Goal: Information Seeking & Learning: Learn about a topic

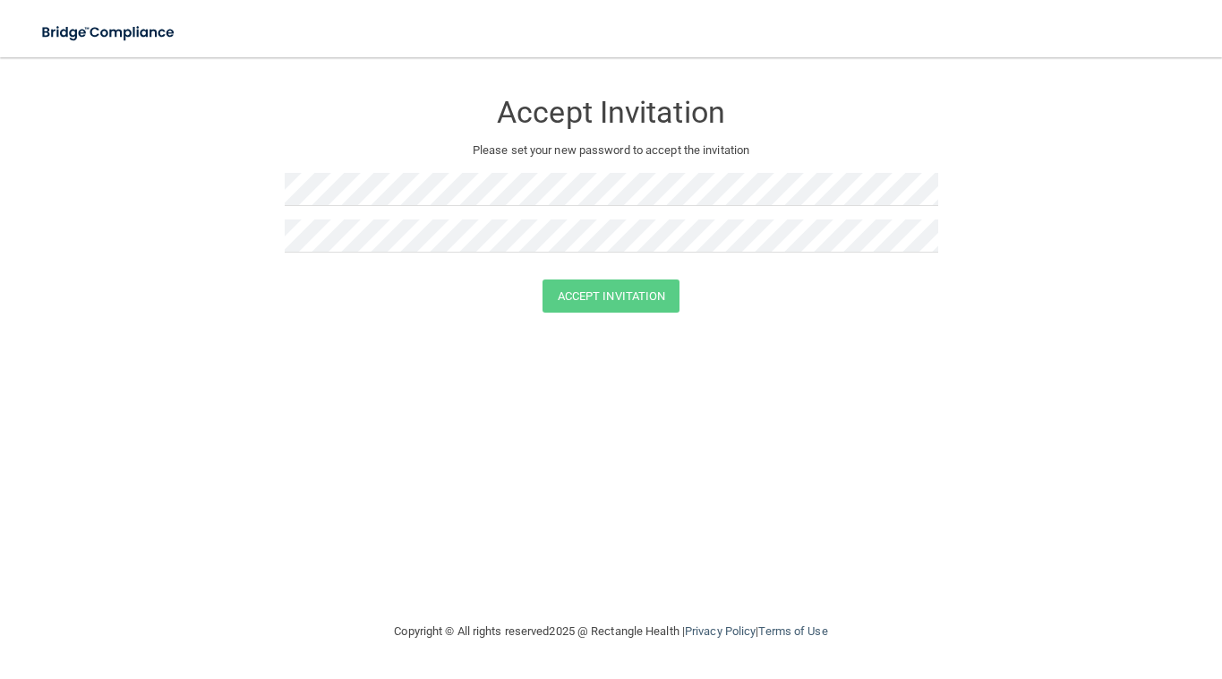
click at [132, 30] on img at bounding box center [109, 32] width 165 height 37
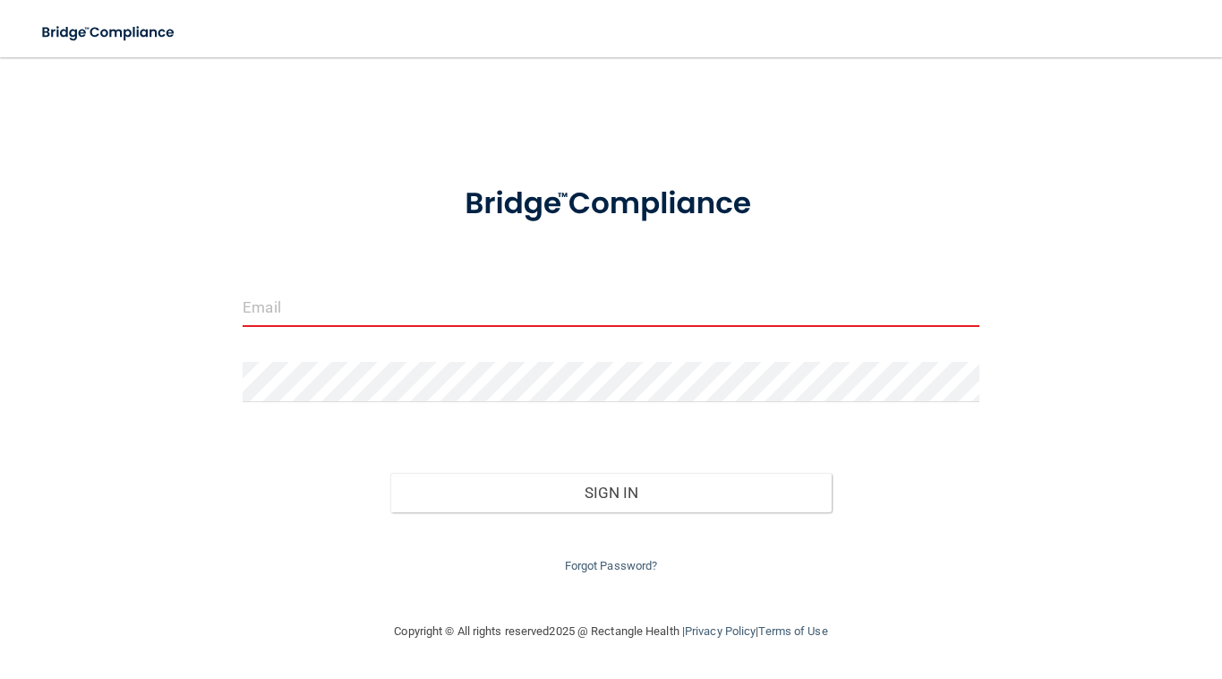
type input "[EMAIL_ADDRESS][DOMAIN_NAME]"
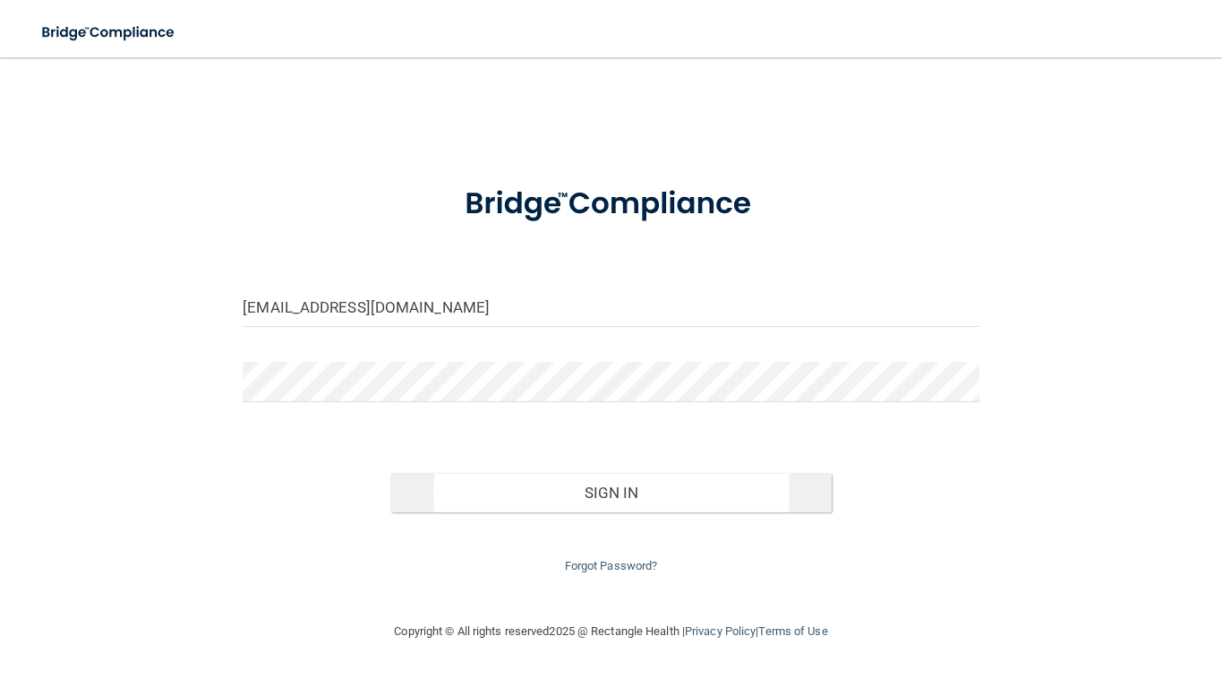
click at [609, 495] on button "Sign In" at bounding box center [610, 492] width 441 height 39
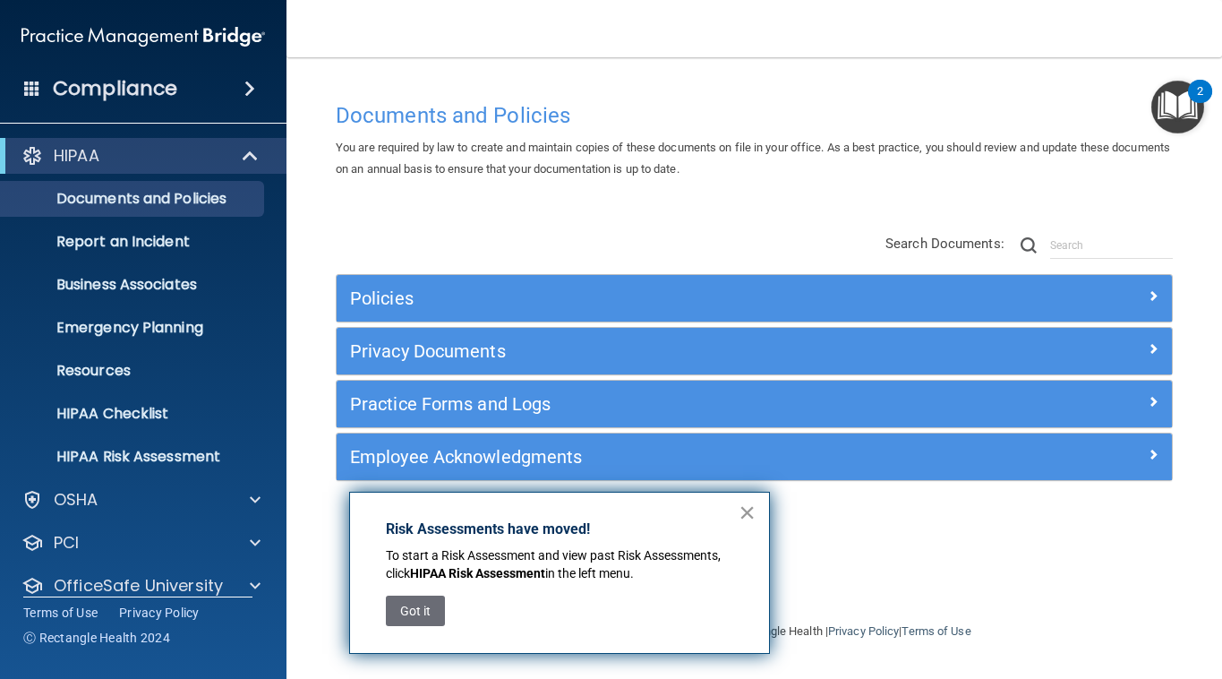
click at [747, 515] on button "×" at bounding box center [747, 512] width 17 height 29
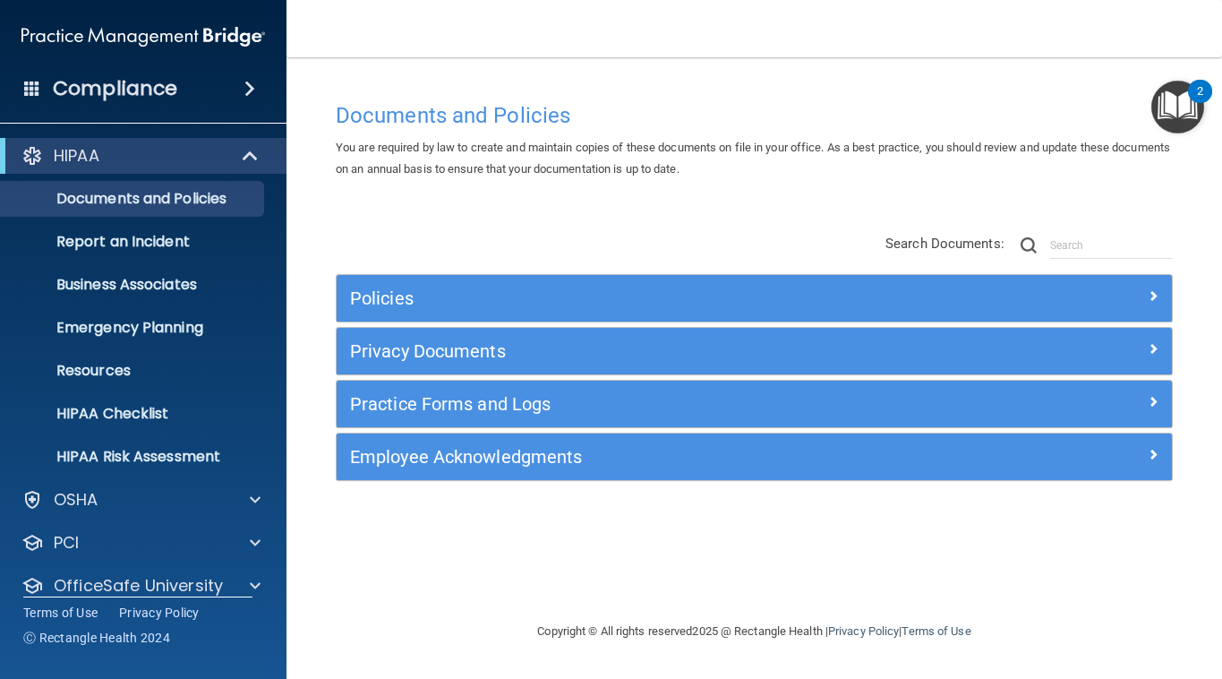
click at [481, 301] on h5 "Policies" at bounding box center [650, 298] width 600 height 20
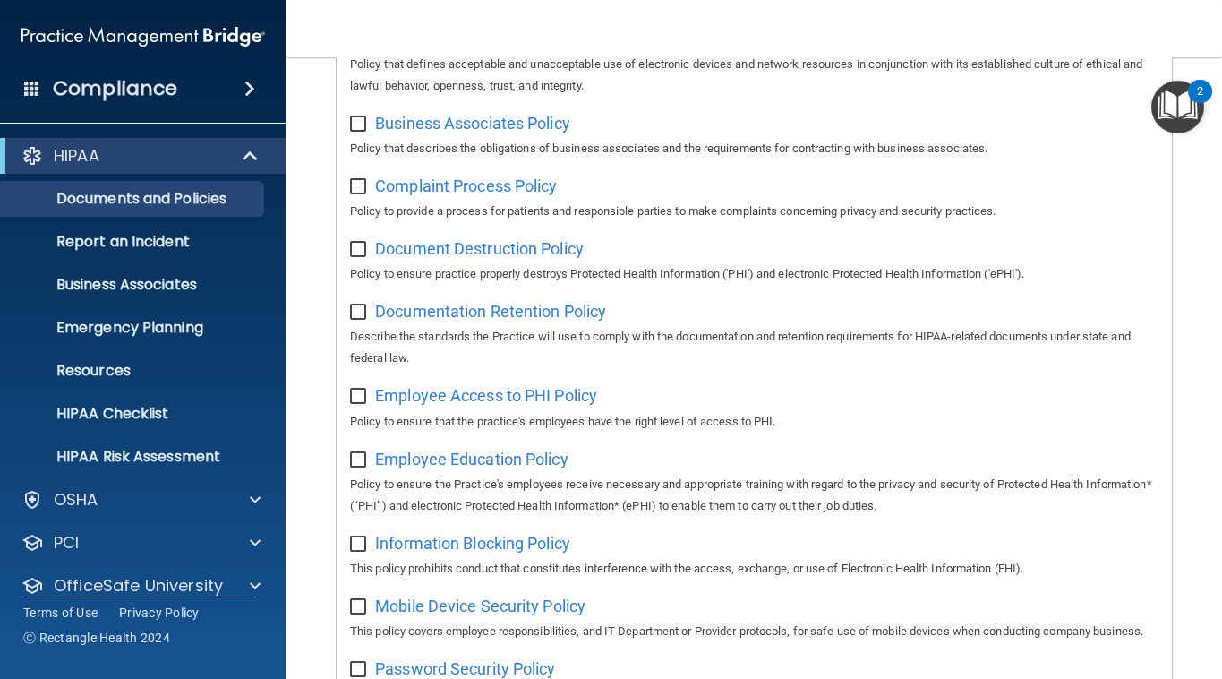
scroll to position [371, 0]
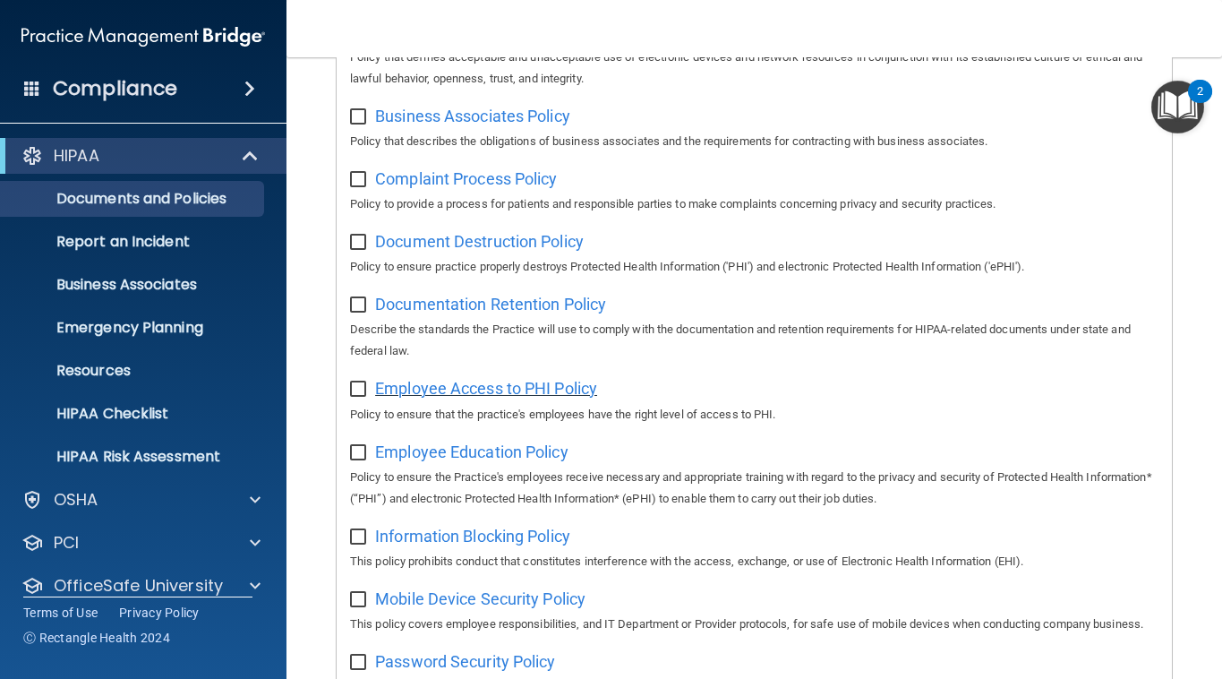
click at [458, 380] on span "Employee Access to PHI Policy" at bounding box center [486, 388] width 222 height 19
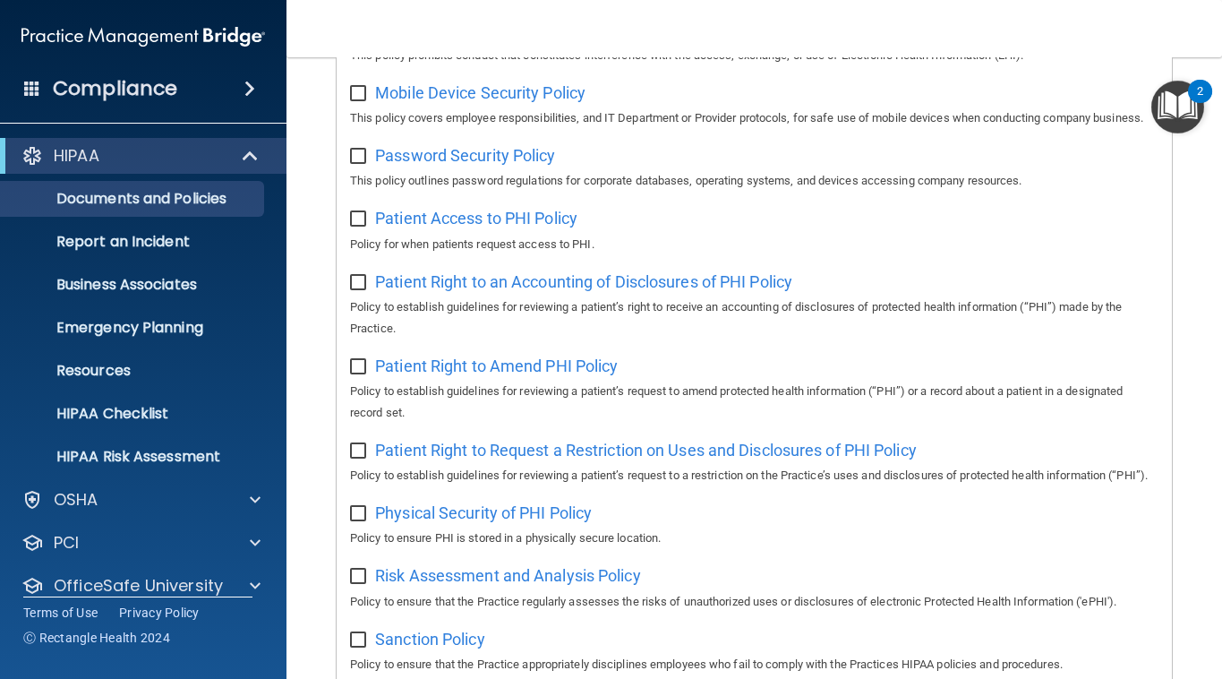
scroll to position [879, 0]
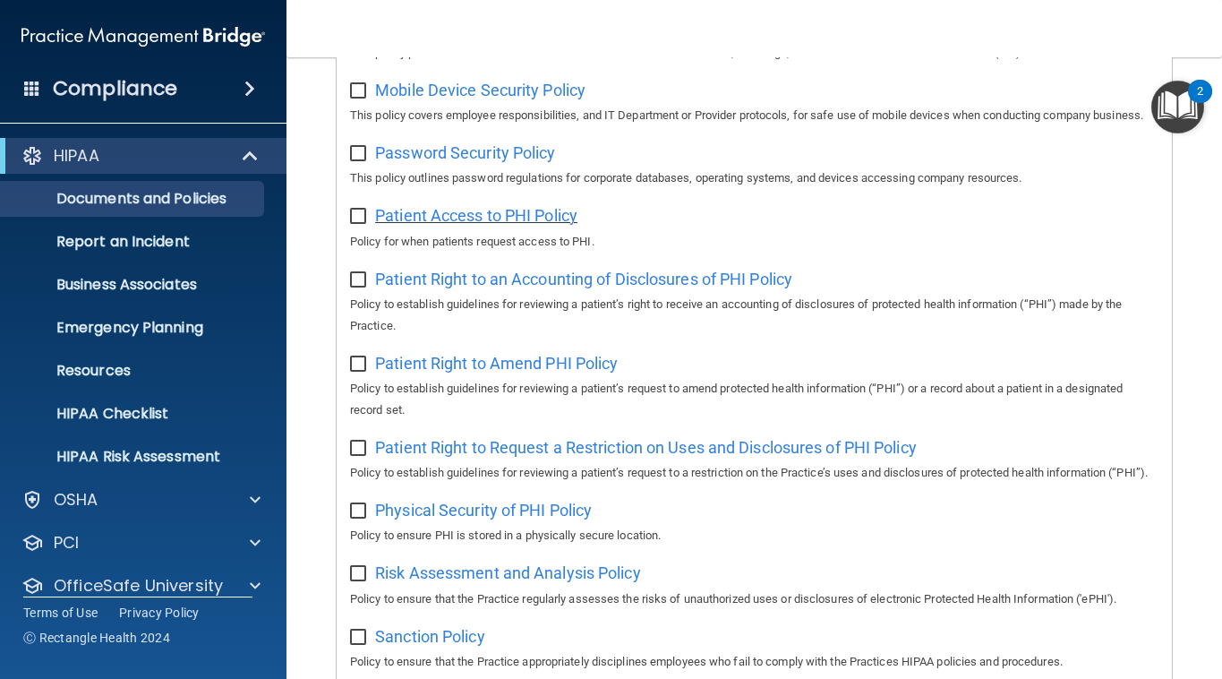
click at [487, 206] on span "Patient Access to PHI Policy" at bounding box center [476, 215] width 202 height 19
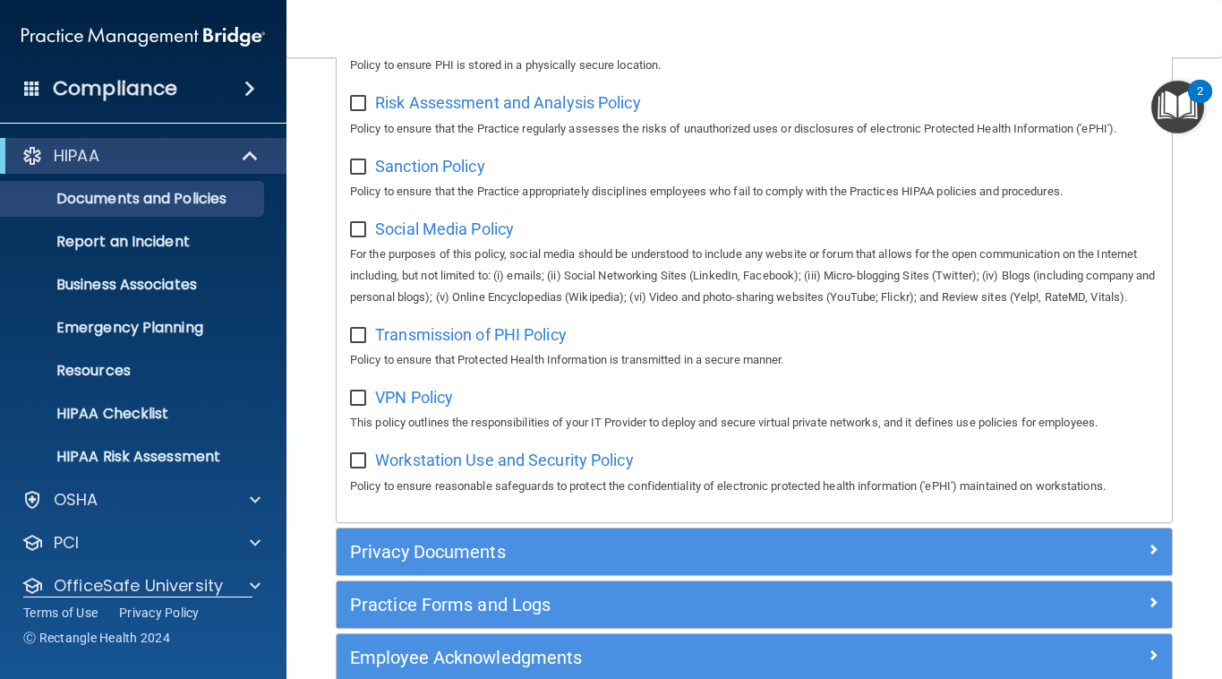
scroll to position [1354, 0]
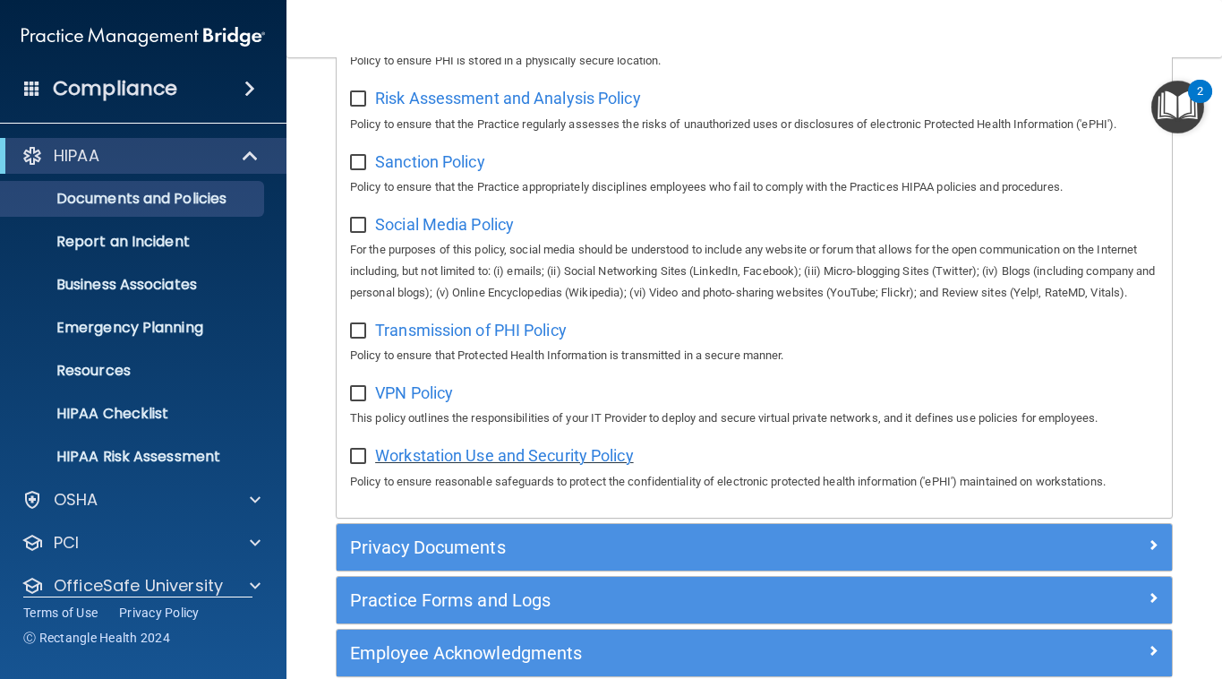
click at [578, 465] on span "Workstation Use and Security Policy" at bounding box center [504, 455] width 259 height 19
click at [229, 193] on p "Documents and Policies" at bounding box center [134, 199] width 244 height 18
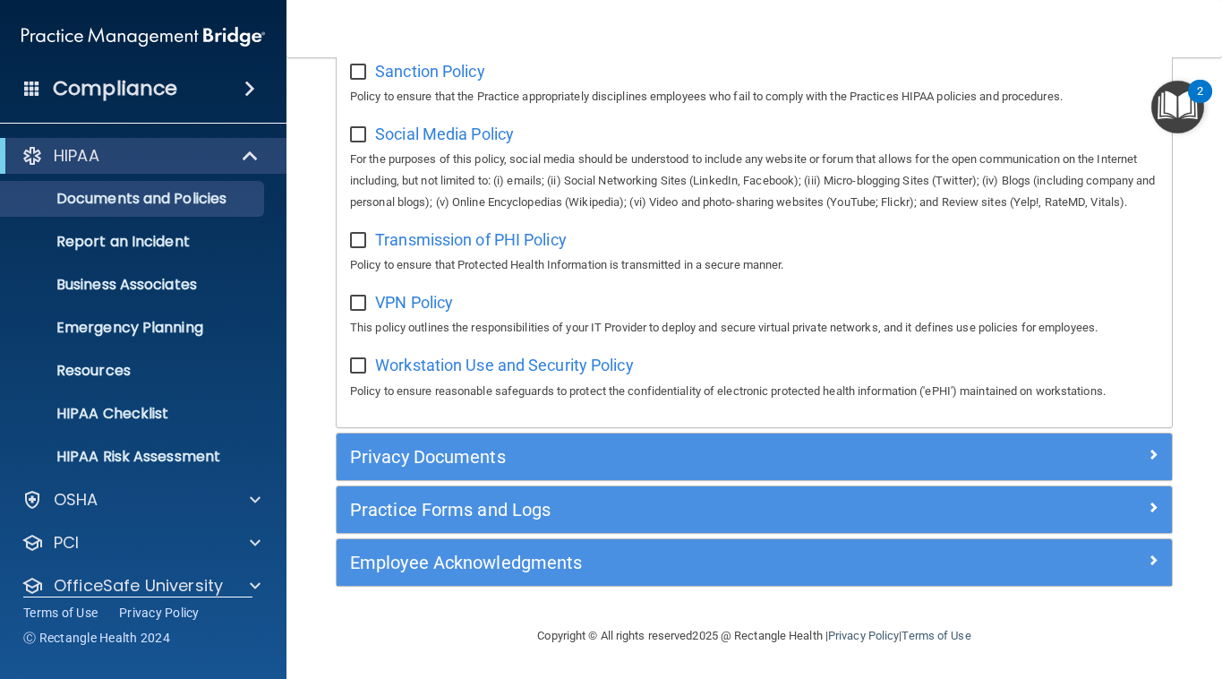
scroll to position [1453, 0]
click at [572, 432] on div "Privacy Documents Manage Patient Requests and Authorizations A document generat…" at bounding box center [754, 456] width 837 height 48
click at [566, 458] on h5 "Privacy Documents" at bounding box center [650, 457] width 600 height 20
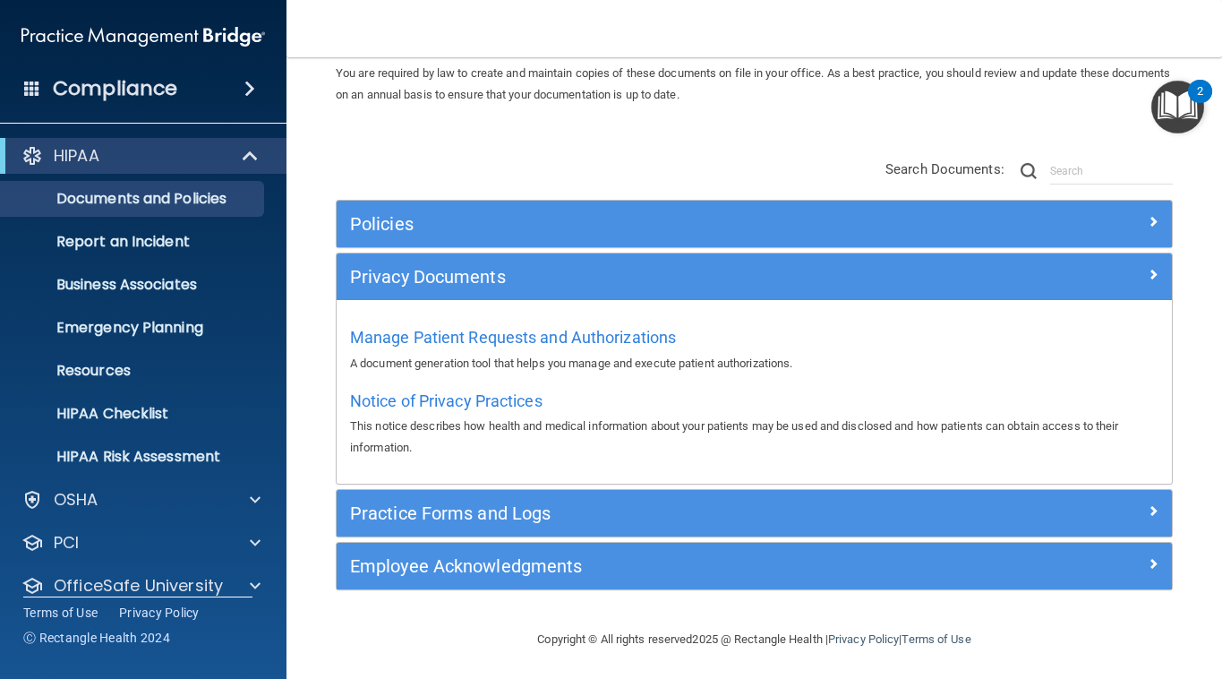
scroll to position [73, 0]
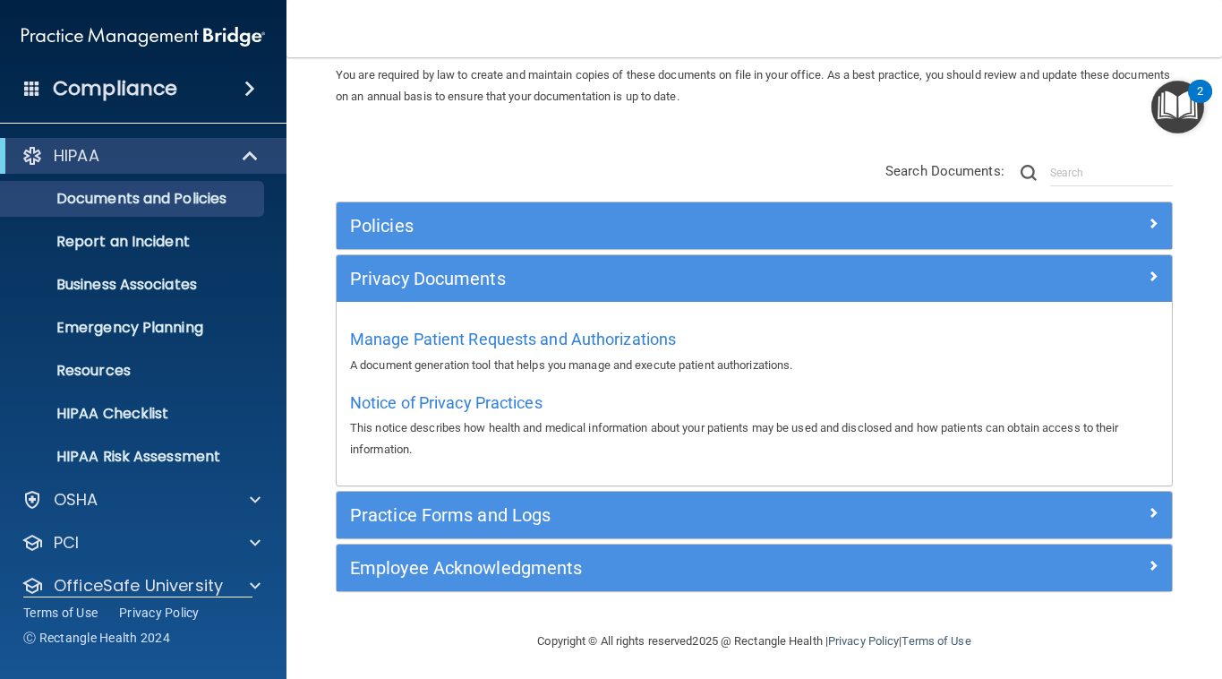
click at [514, 520] on div "Practice Forms and Logs" at bounding box center [650, 515] width 627 height 29
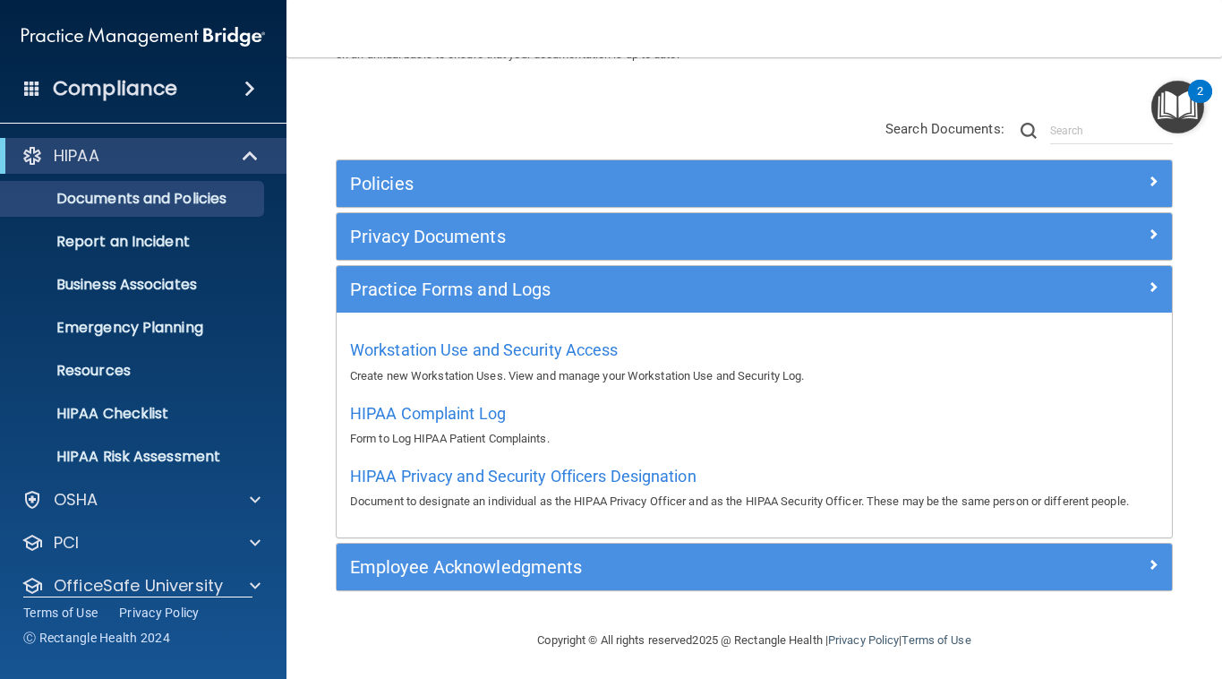
scroll to position [114, 0]
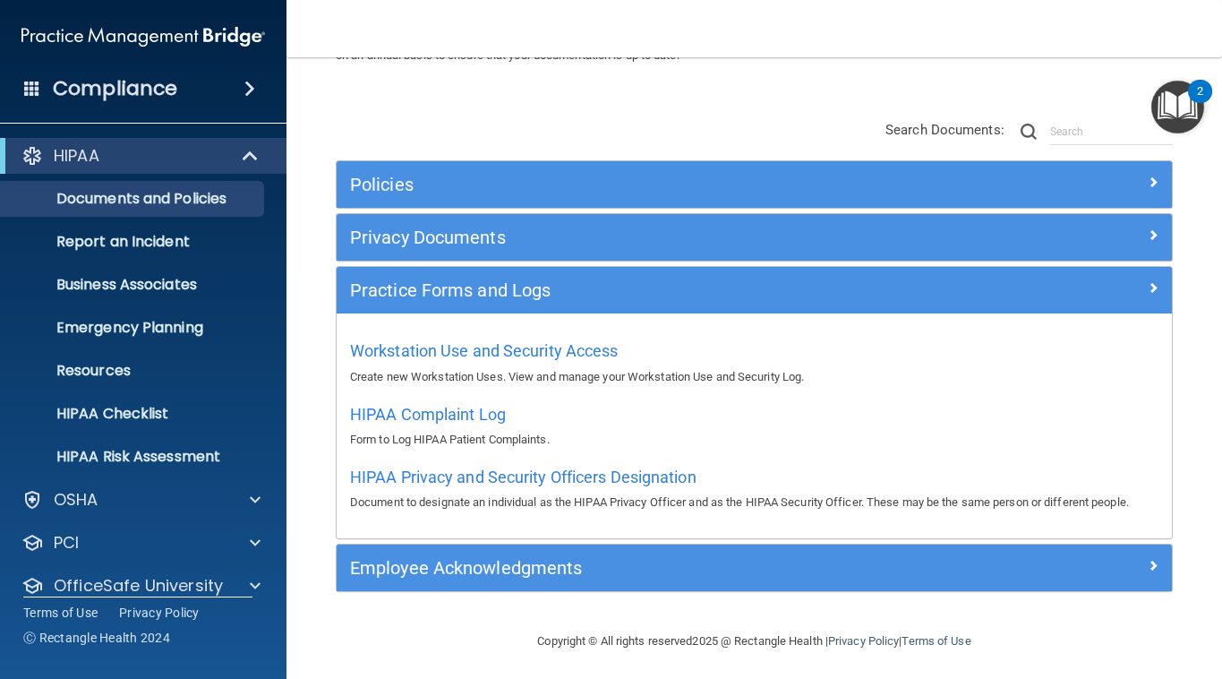
click at [615, 575] on div "Employee Acknowledgments" at bounding box center [650, 567] width 627 height 29
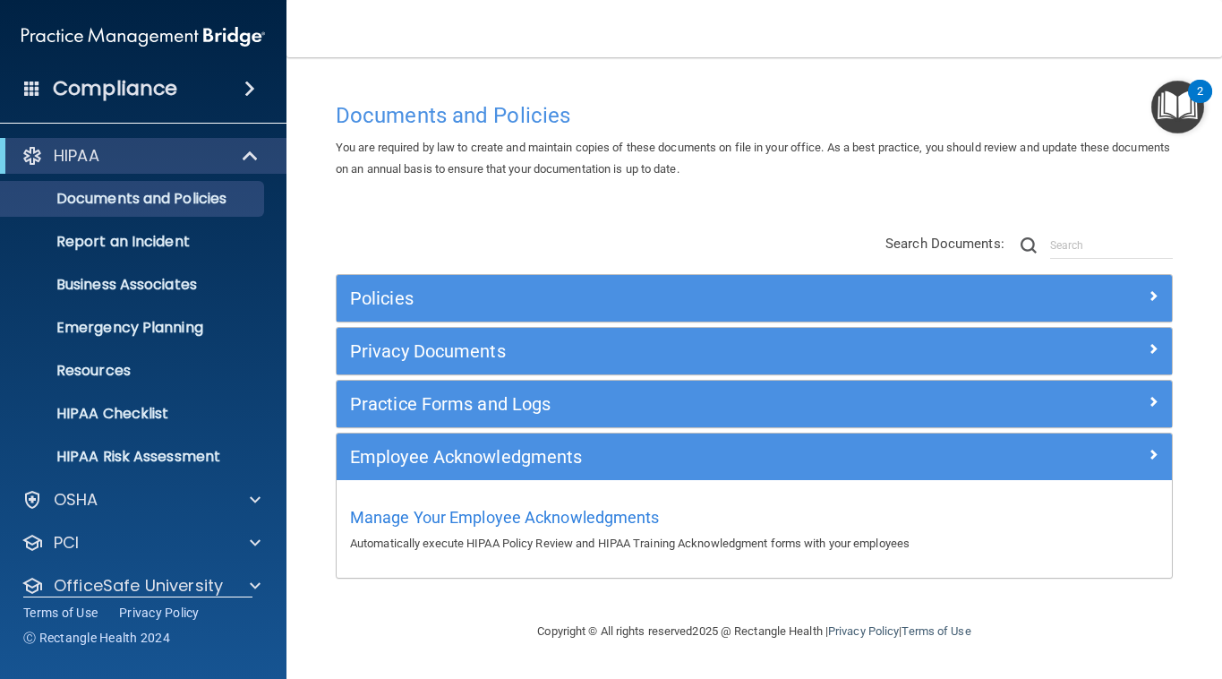
scroll to position [0, 0]
click at [618, 519] on span "Manage Your Employee Acknowledgments" at bounding box center [505, 517] width 310 height 19
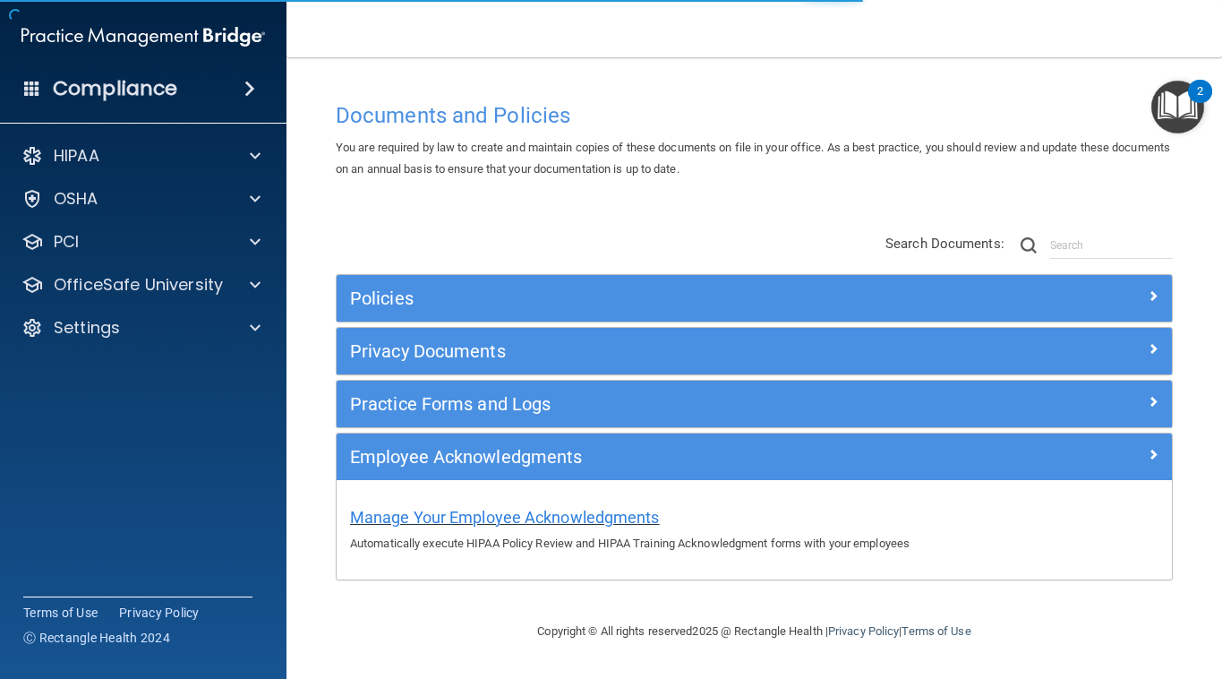
click at [475, 520] on span "Manage Your Employee Acknowledgments" at bounding box center [505, 517] width 310 height 19
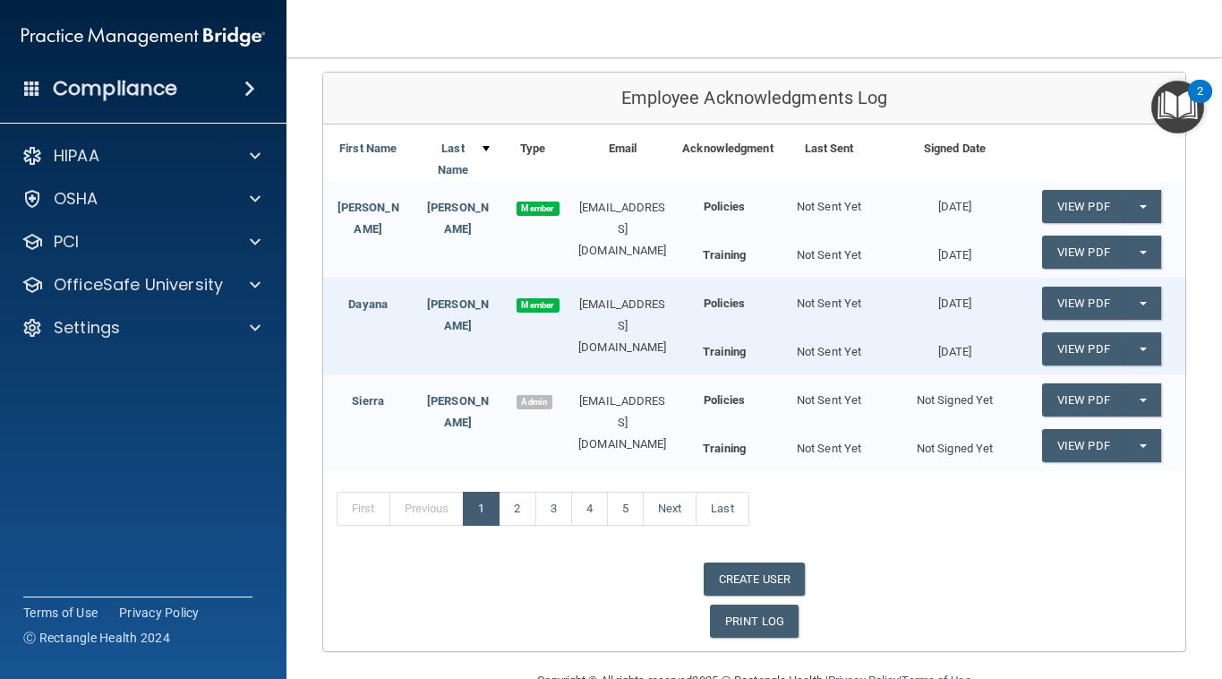
scroll to position [201, 0]
click at [1138, 291] on button "Split button!" at bounding box center [1143, 302] width 37 height 33
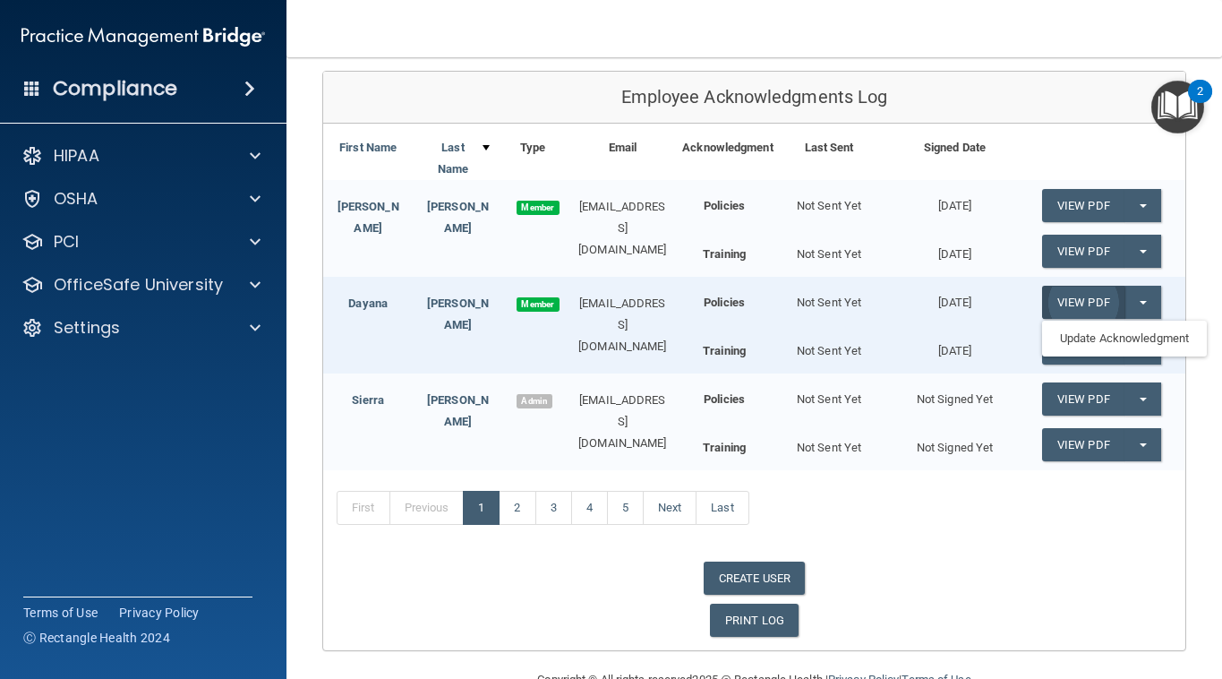
click at [1091, 295] on link "View PDF" at bounding box center [1083, 302] width 82 height 33
click at [1075, 389] on link "View PDF" at bounding box center [1083, 398] width 82 height 33
click at [680, 495] on link "Next" at bounding box center [670, 508] width 54 height 34
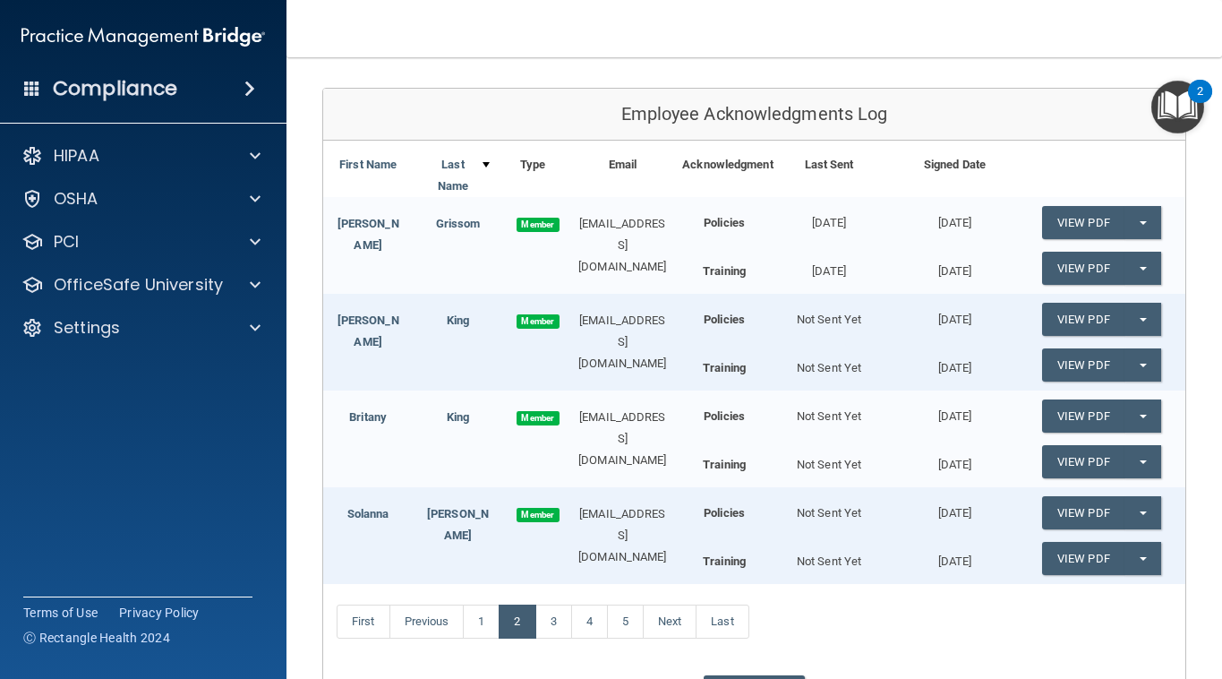
scroll to position [178, 0]
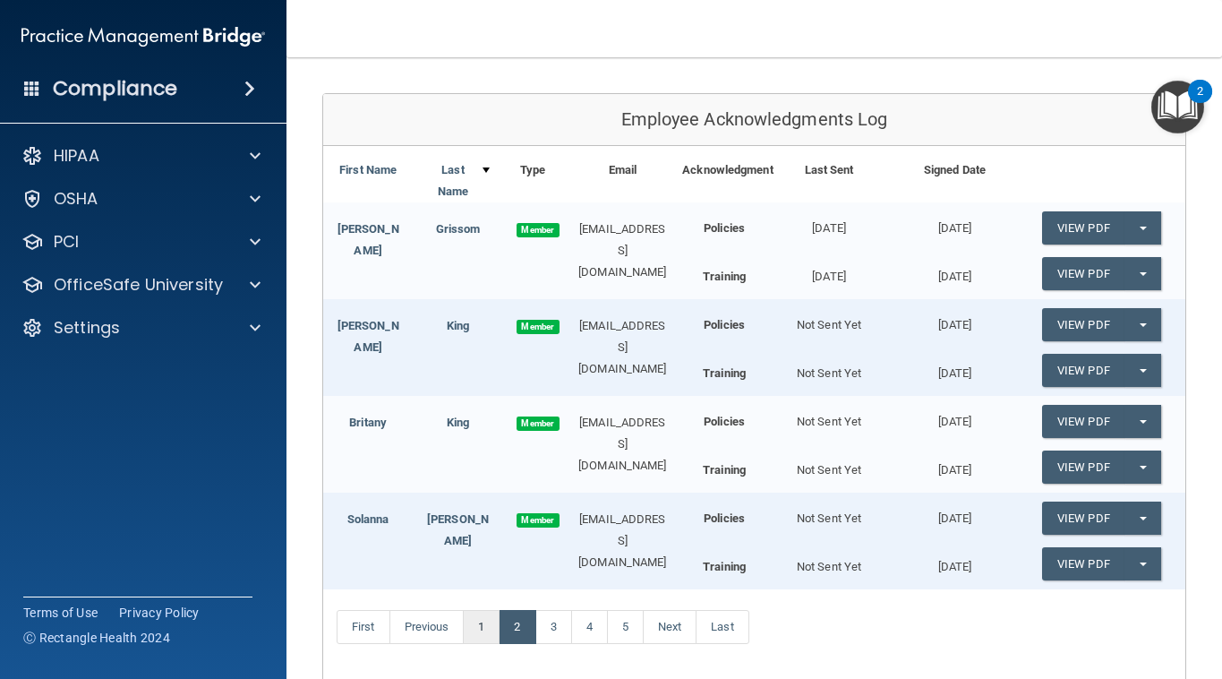
click at [484, 610] on link "1" at bounding box center [481, 627] width 37 height 34
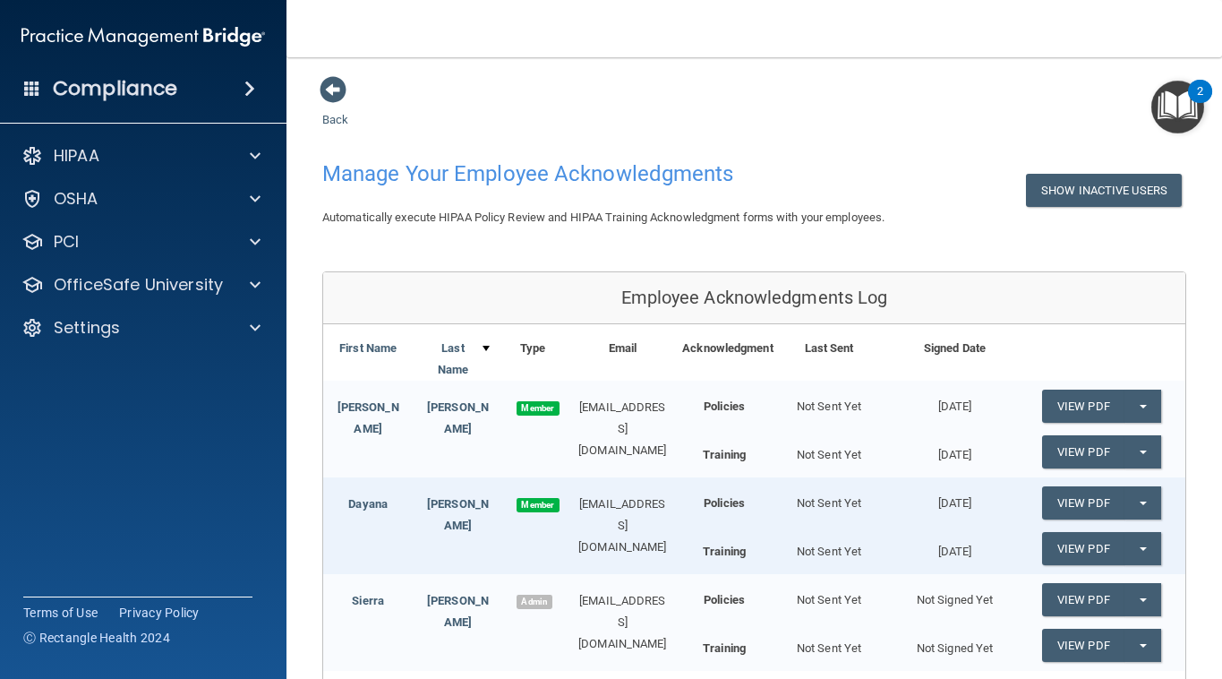
click at [1184, 104] on img "Open Resource Center, 2 new notifications" at bounding box center [1177, 107] width 53 height 53
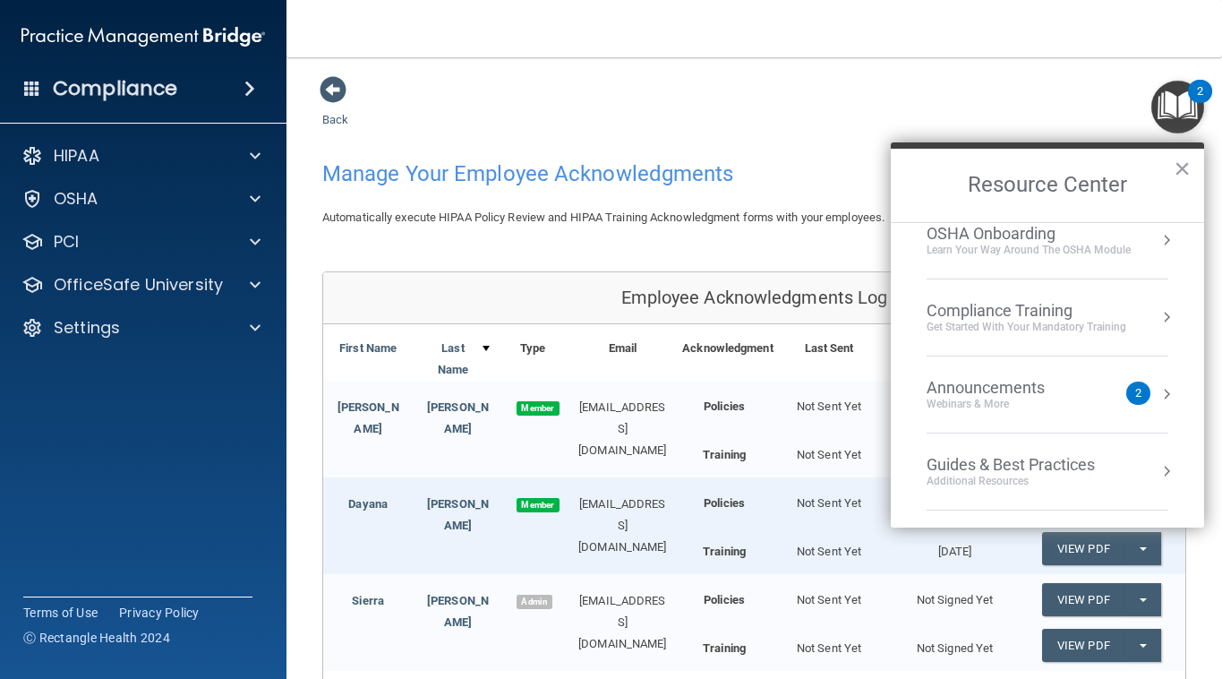
scroll to position [181, 0]
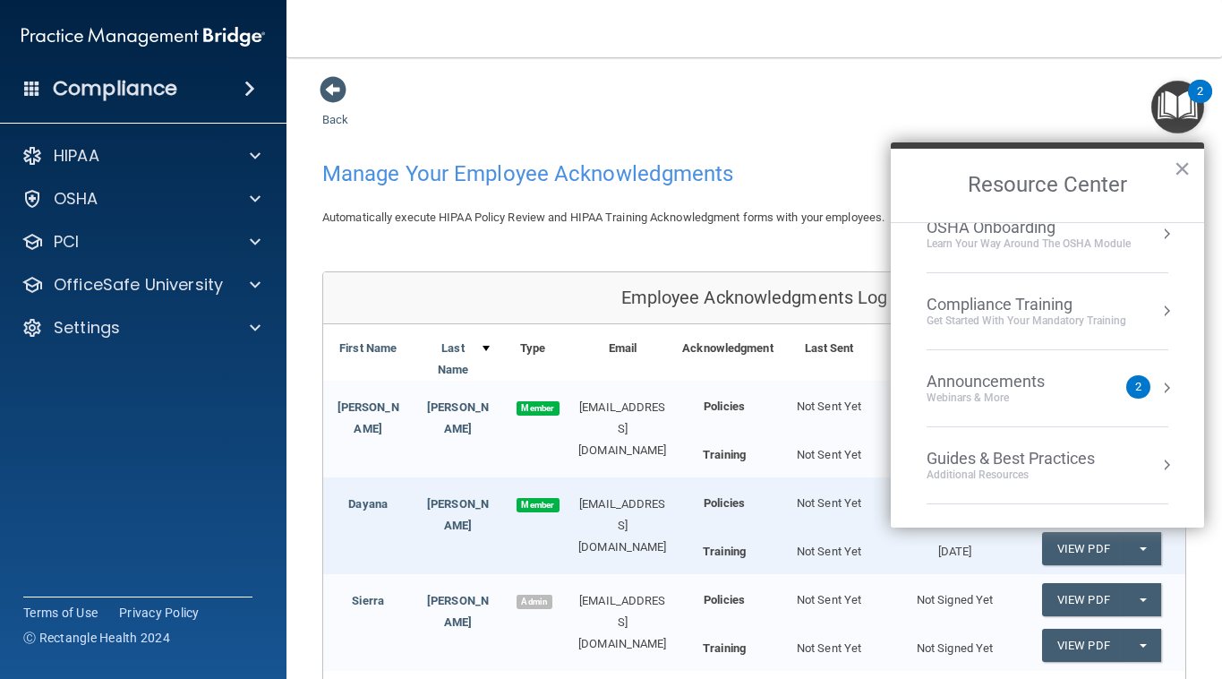
click at [1133, 384] on div "2" at bounding box center [1138, 386] width 24 height 23
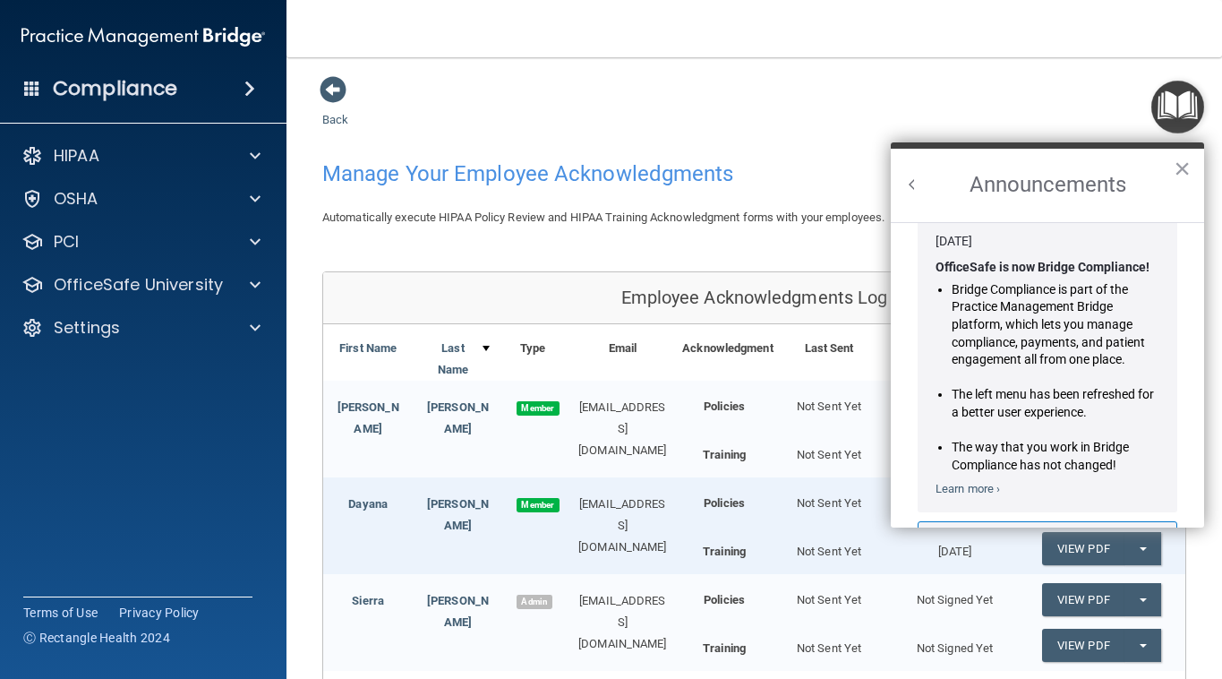
scroll to position [12, 0]
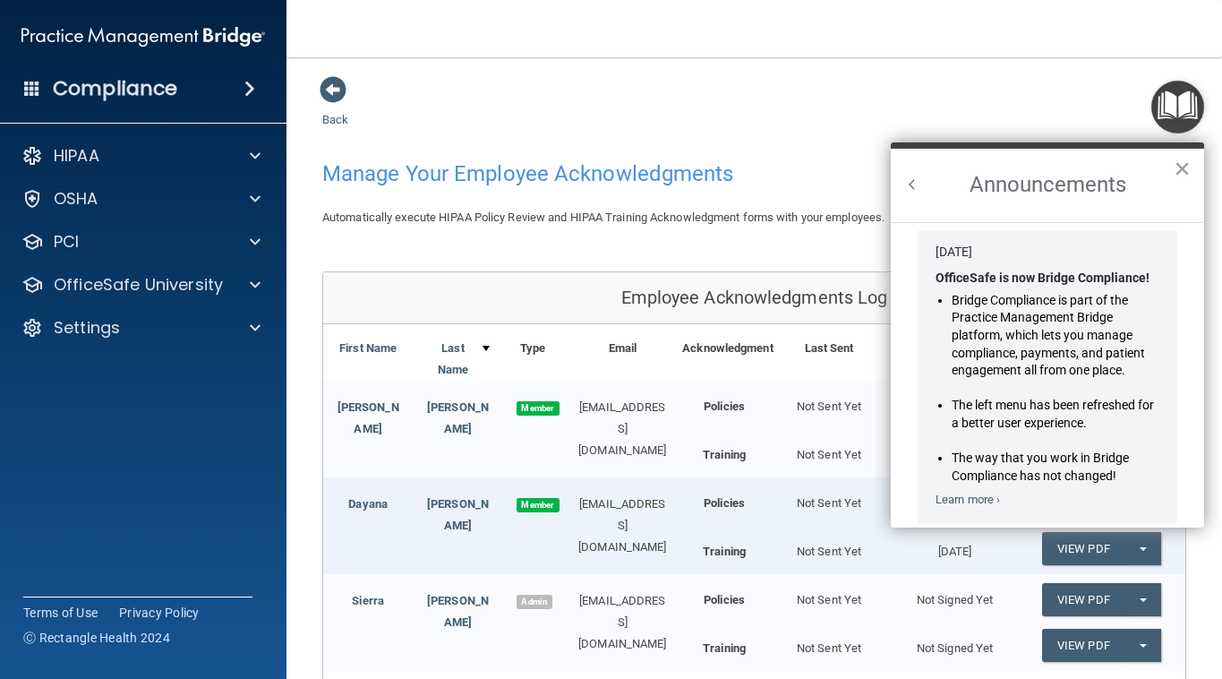
click at [1181, 170] on button "×" at bounding box center [1182, 168] width 17 height 29
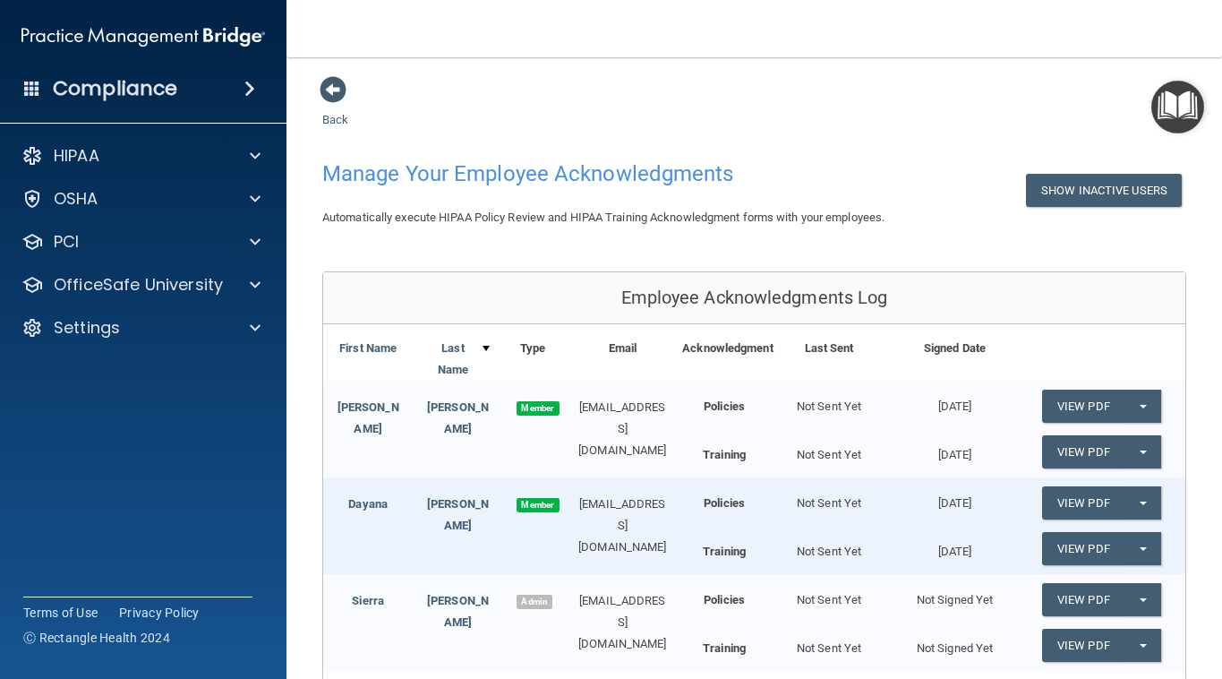
click at [1186, 95] on img "Open Resource Center" at bounding box center [1177, 107] width 53 height 53
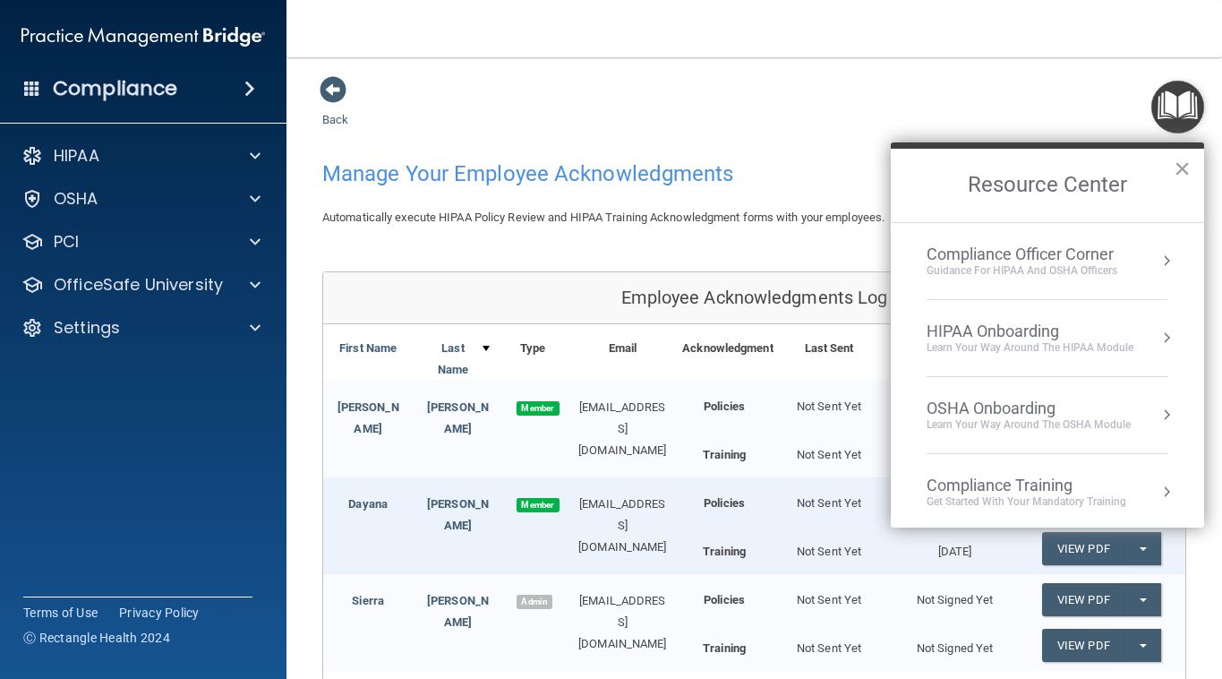
click at [995, 334] on div "HIPAA Onboarding" at bounding box center [1030, 331] width 207 height 20
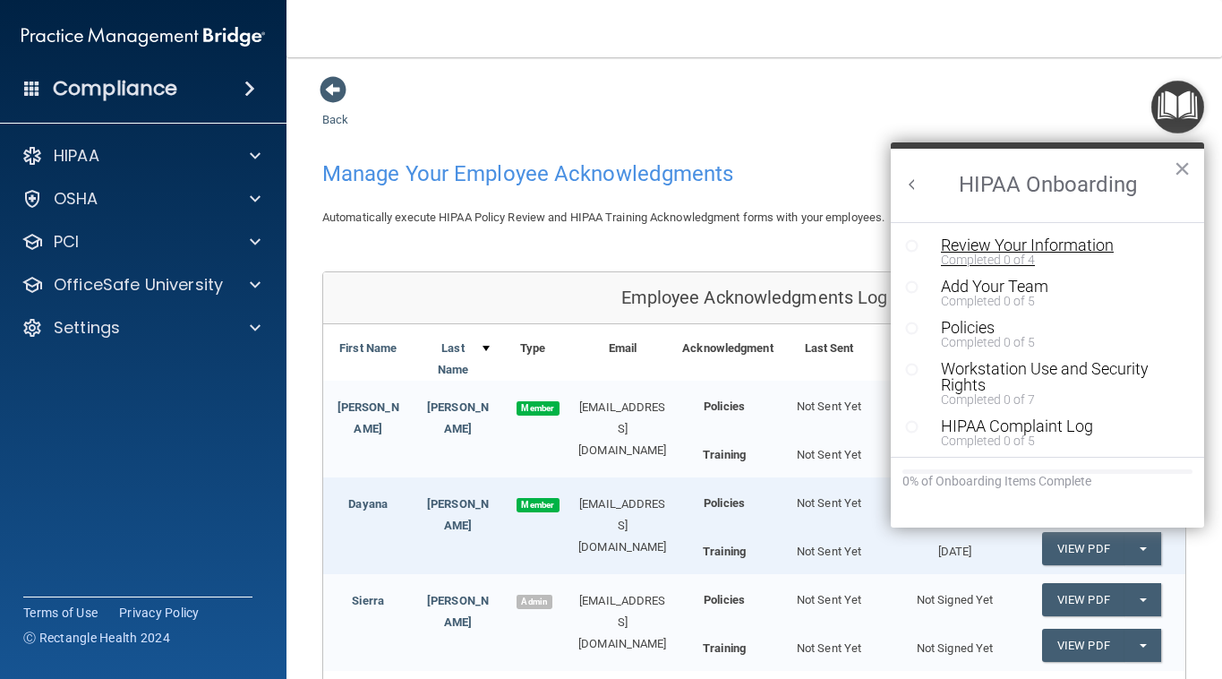
scroll to position [0, 0]
click at [983, 248] on div "Review Your Information" at bounding box center [1061, 245] width 240 height 16
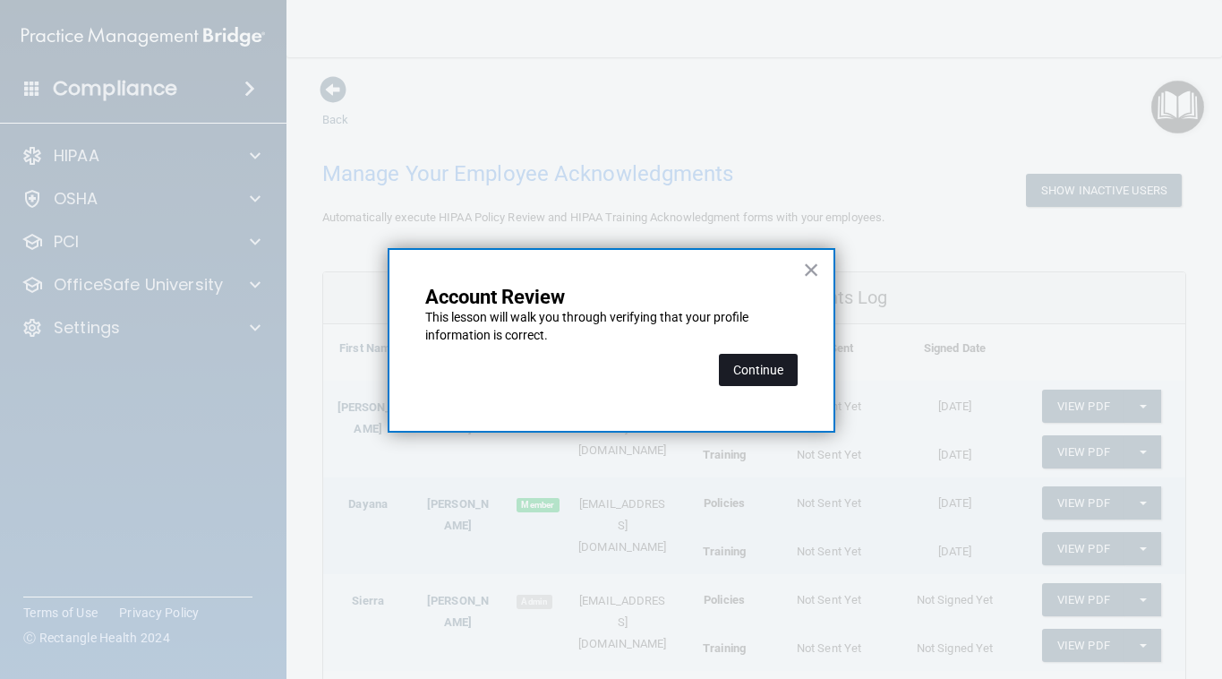
click at [741, 378] on button "Continue" at bounding box center [758, 370] width 79 height 32
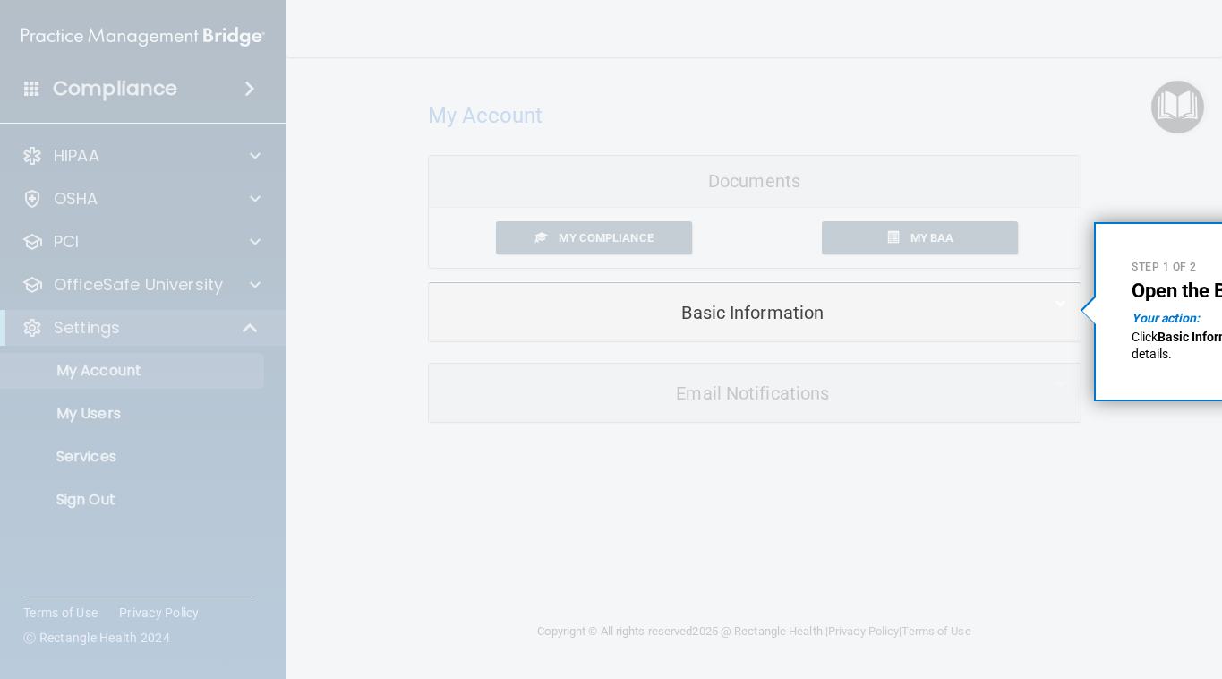
click at [743, 324] on div "Basic Information" at bounding box center [727, 312] width 597 height 40
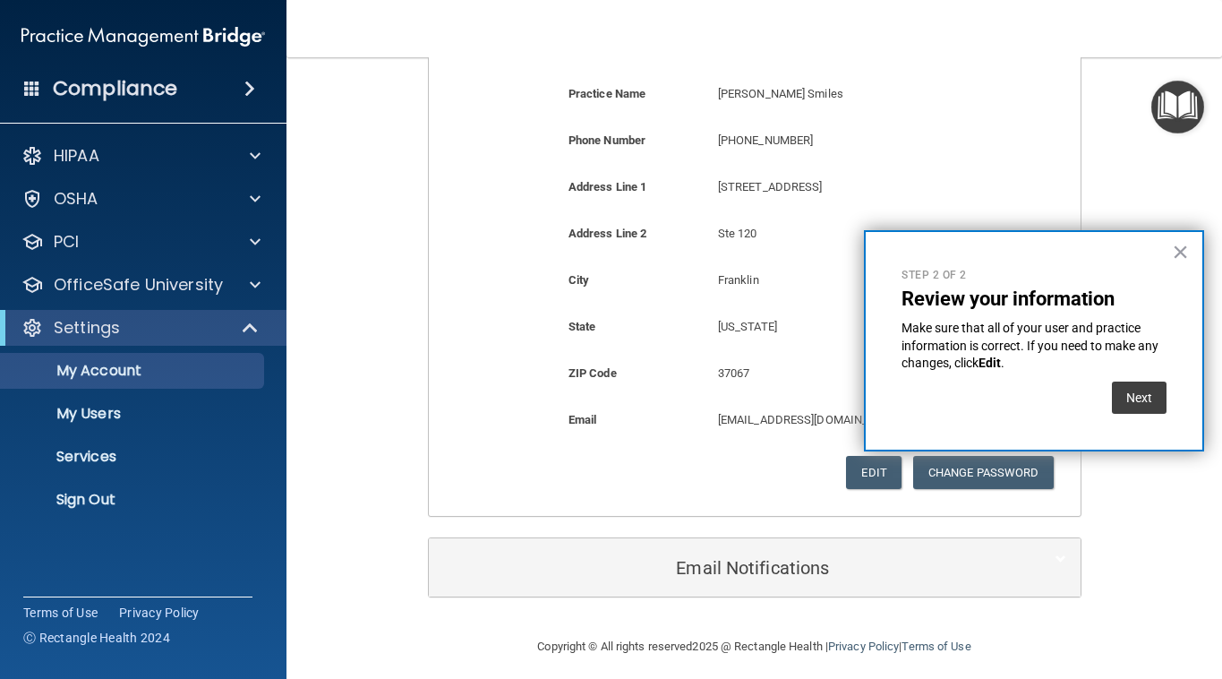
scroll to position [377, 0]
click at [1141, 399] on button "Next" at bounding box center [1139, 397] width 55 height 32
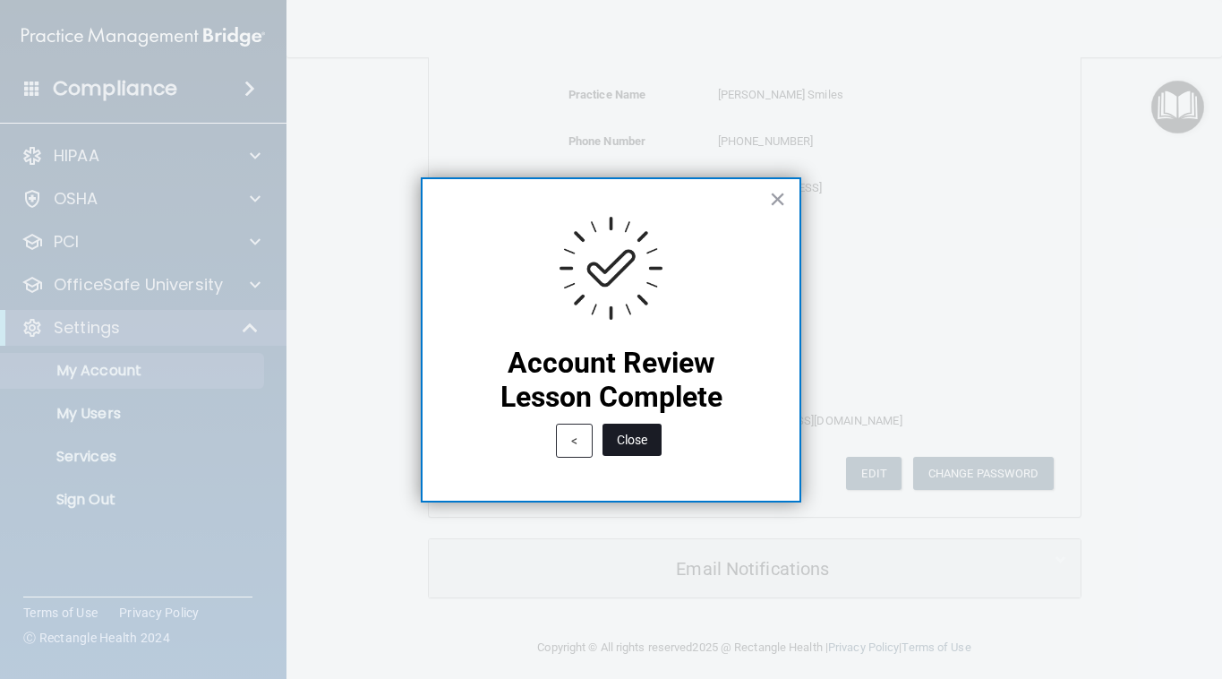
click at [632, 446] on button "Close" at bounding box center [632, 440] width 59 height 32
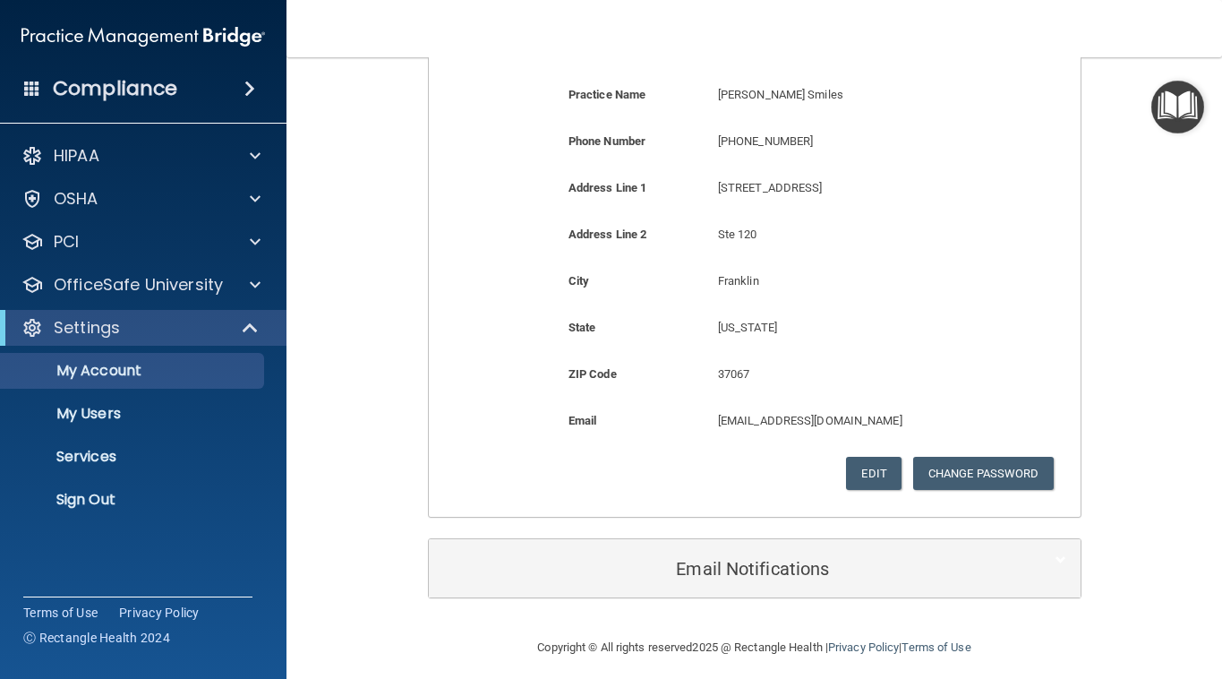
click at [753, 559] on h5 "Email Notifications" at bounding box center [727, 569] width 570 height 20
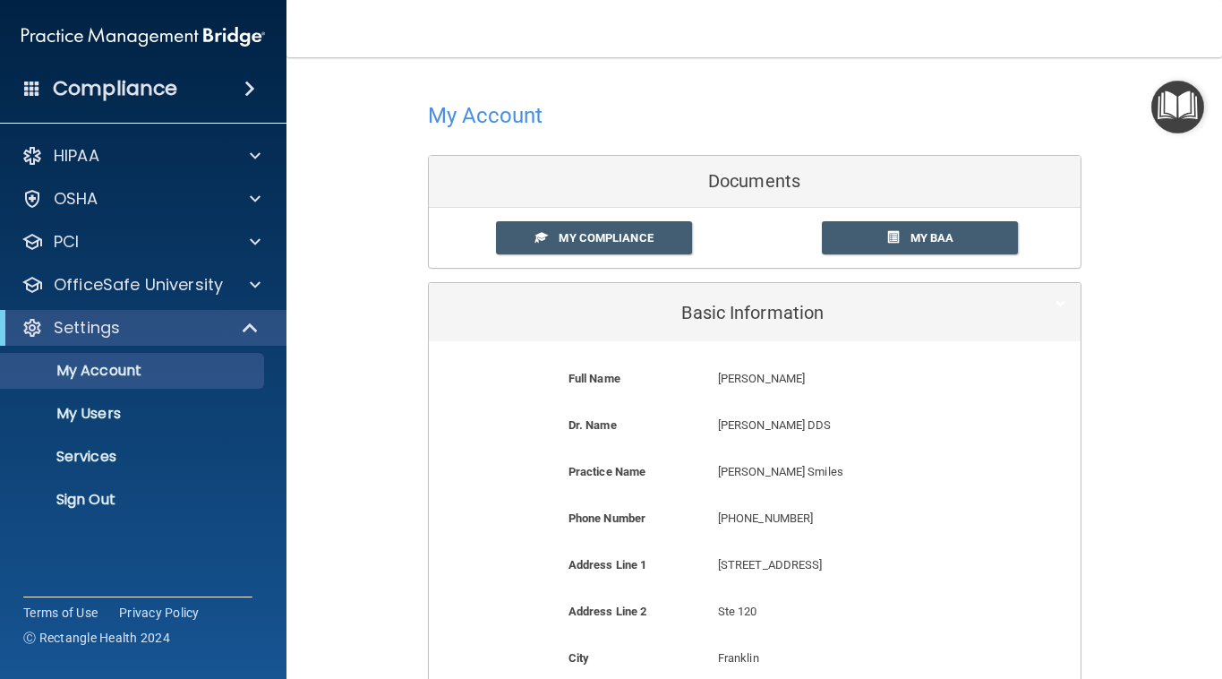
scroll to position [0, 0]
click at [897, 241] on span at bounding box center [893, 237] width 12 height 12
click at [1186, 108] on img "Open Resource Center" at bounding box center [1177, 107] width 53 height 53
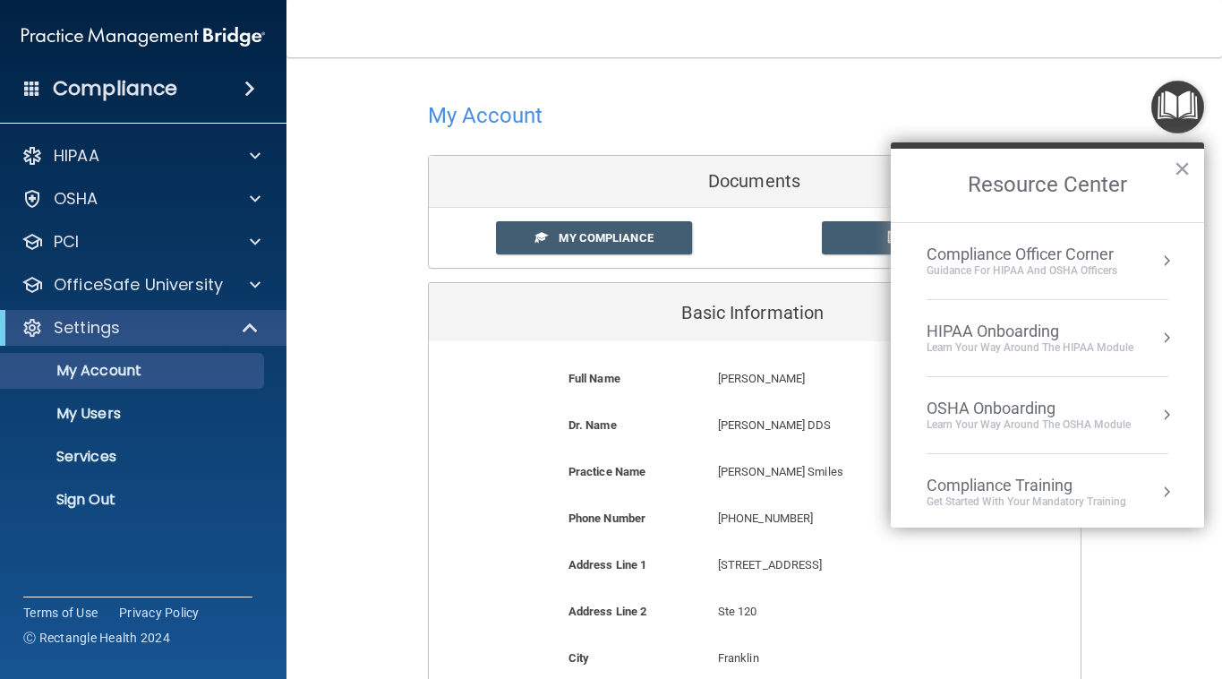
click at [1054, 337] on div "HIPAA Onboarding" at bounding box center [1030, 331] width 207 height 20
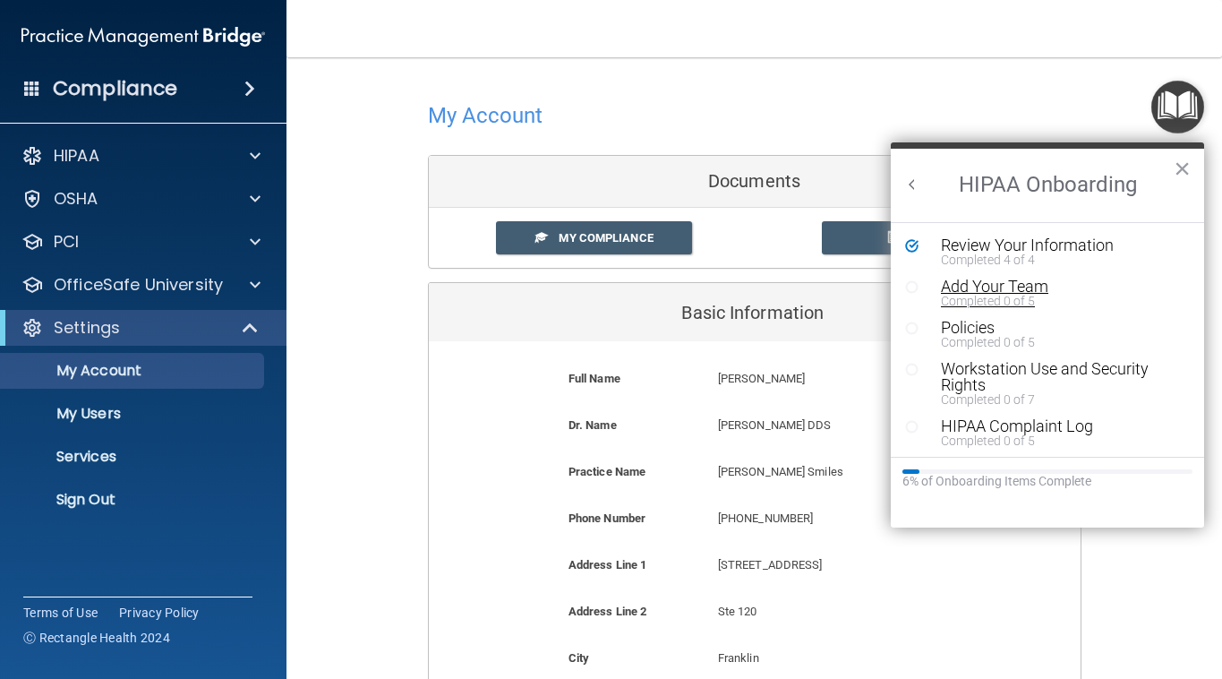
click at [993, 295] on div "Completed 0 of 5" at bounding box center [1061, 301] width 240 height 13
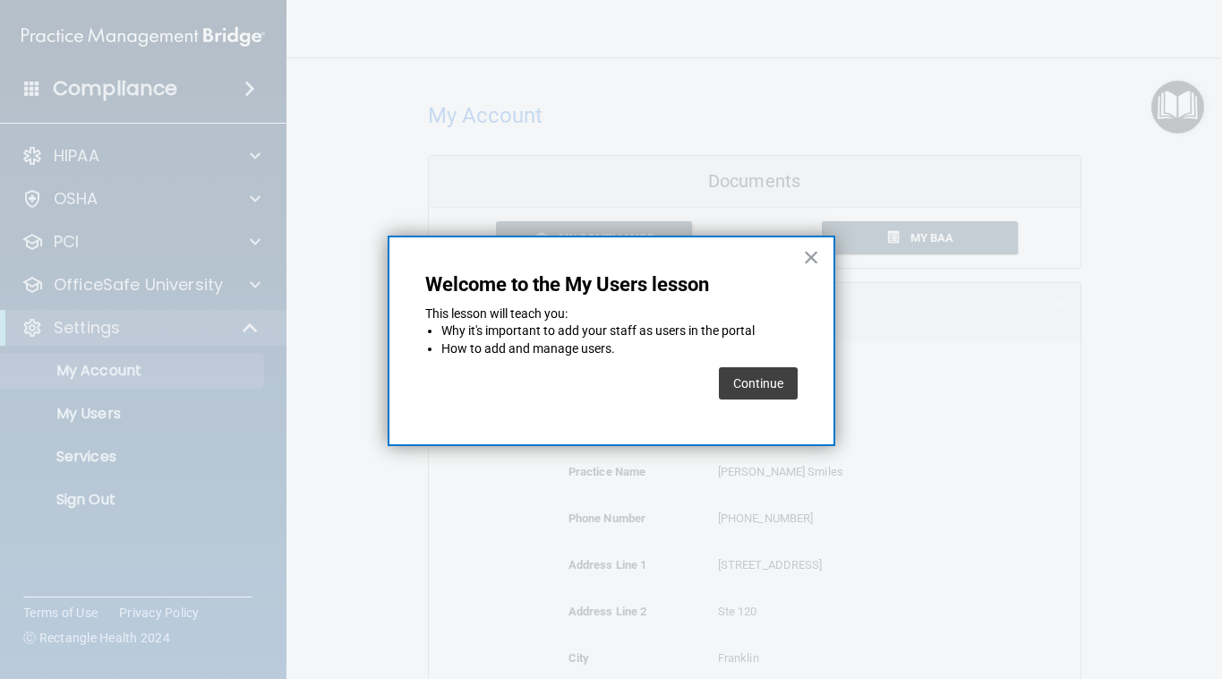
click at [778, 389] on button "Continue" at bounding box center [758, 383] width 79 height 32
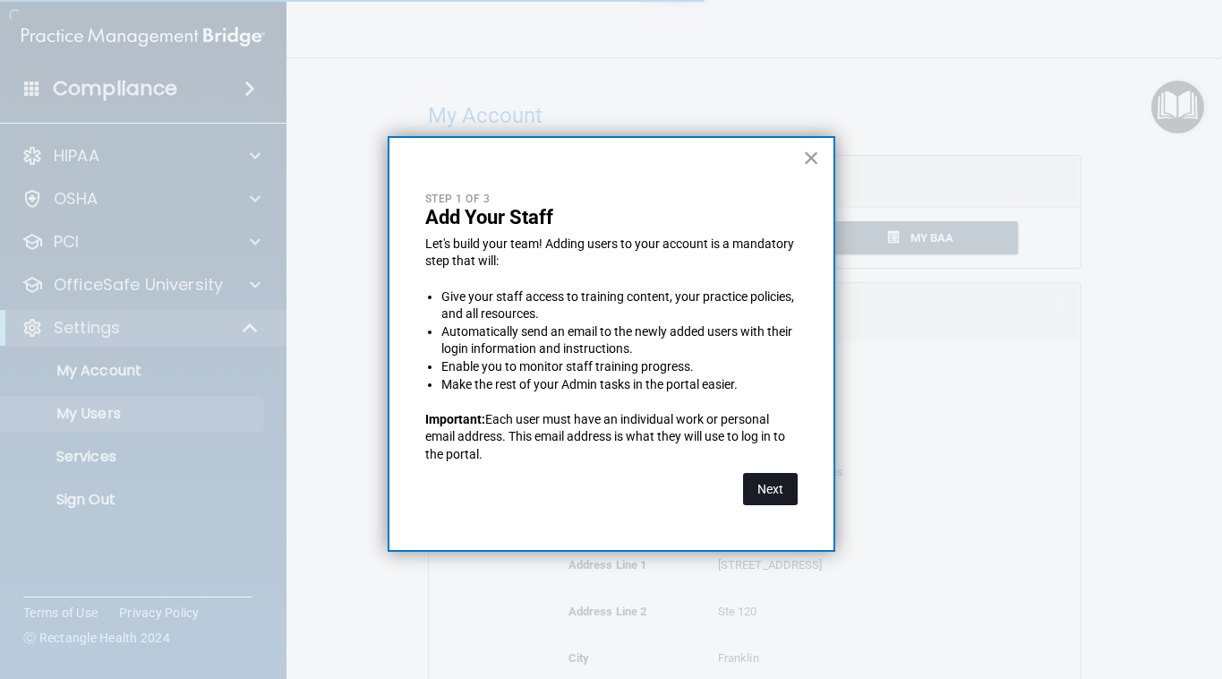
click at [779, 484] on button "Next" at bounding box center [770, 489] width 55 height 32
select select "20"
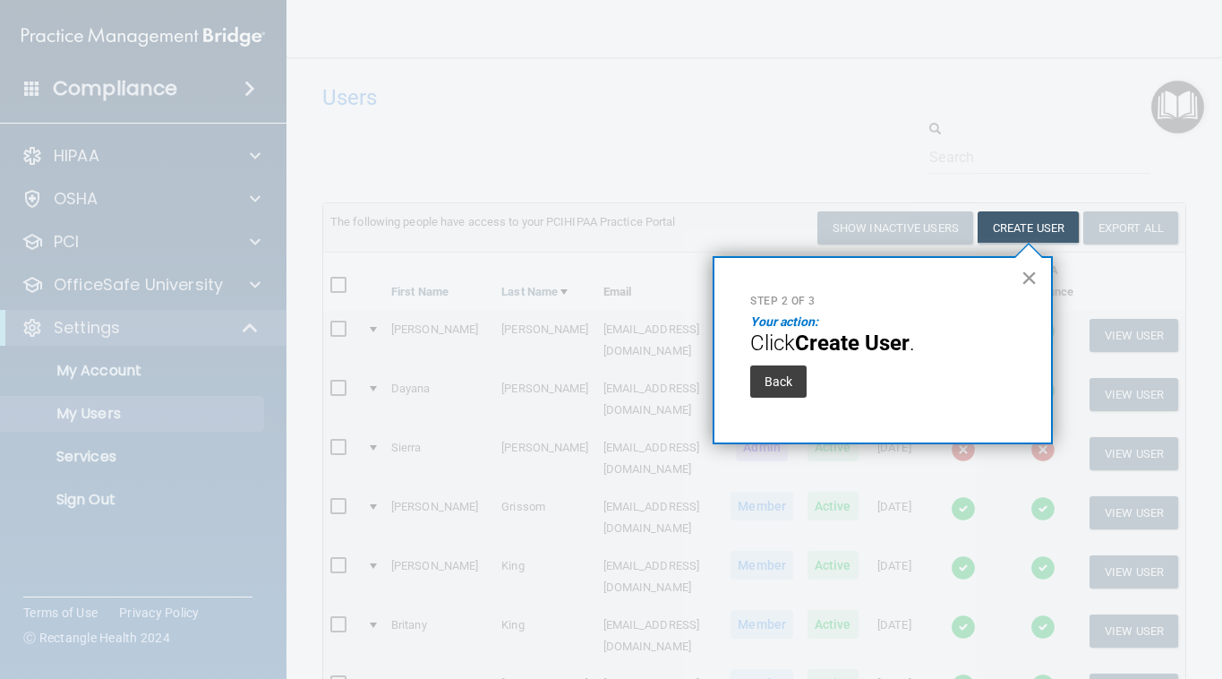
click at [1037, 274] on button "×" at bounding box center [1029, 277] width 17 height 29
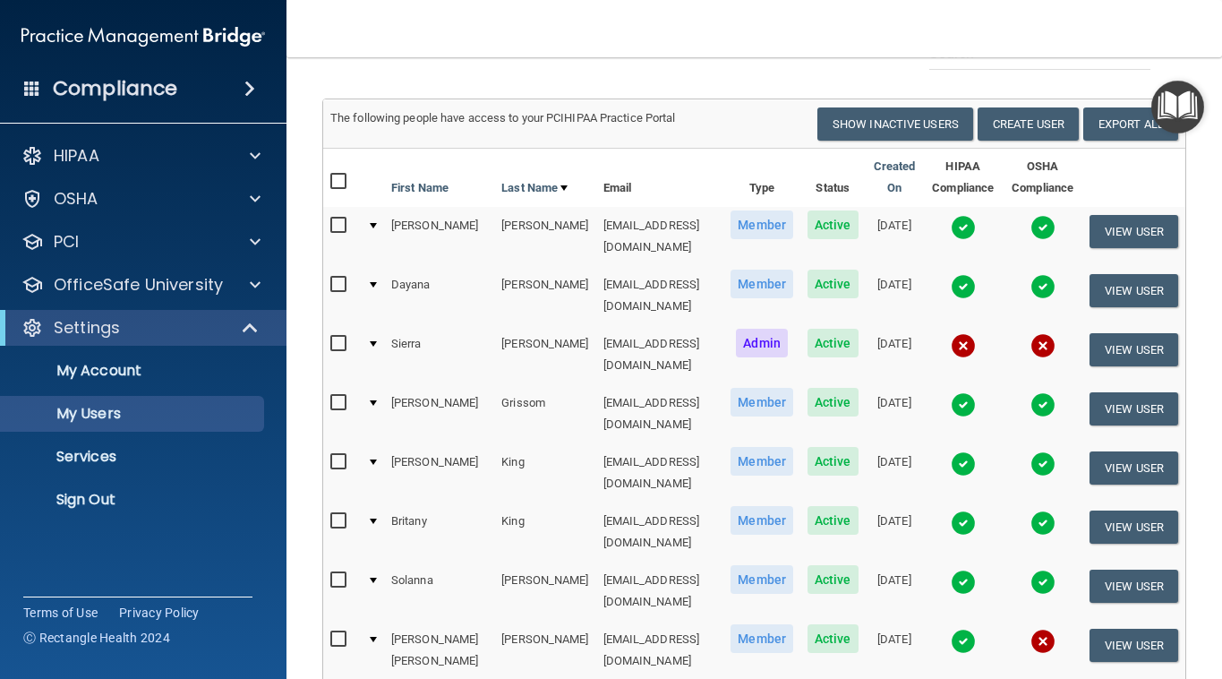
scroll to position [109, 0]
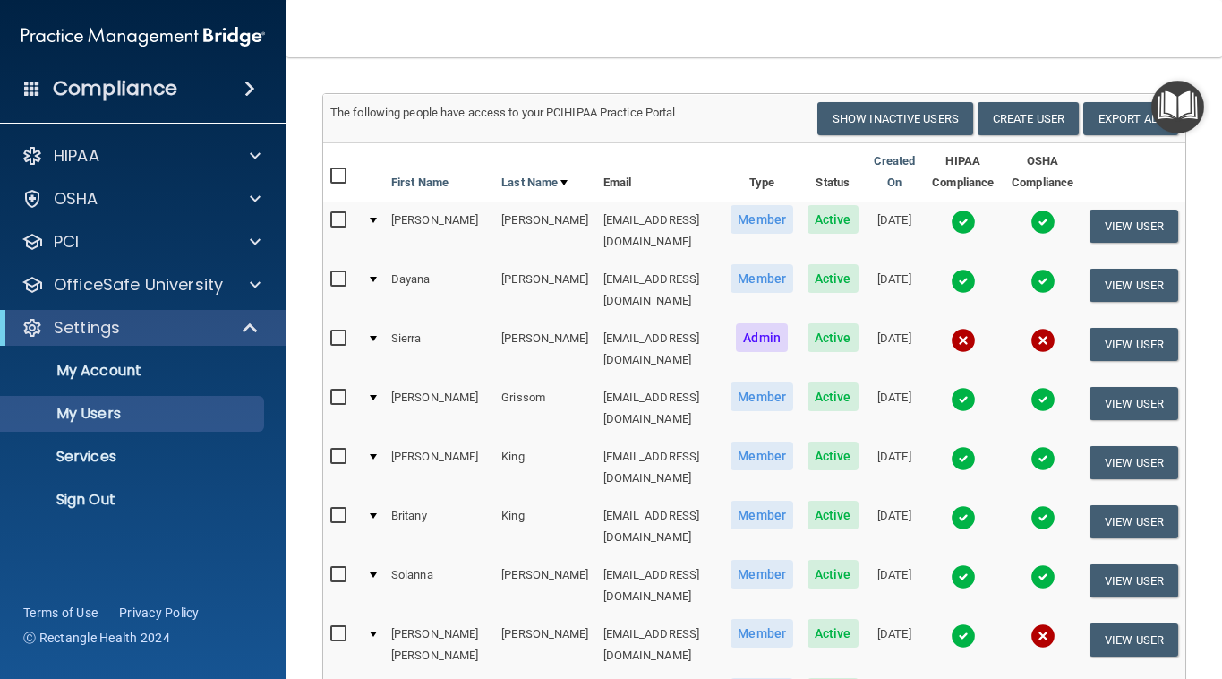
click at [370, 277] on div at bounding box center [373, 279] width 7 height 5
click at [1142, 274] on button "View User" at bounding box center [1134, 285] width 89 height 33
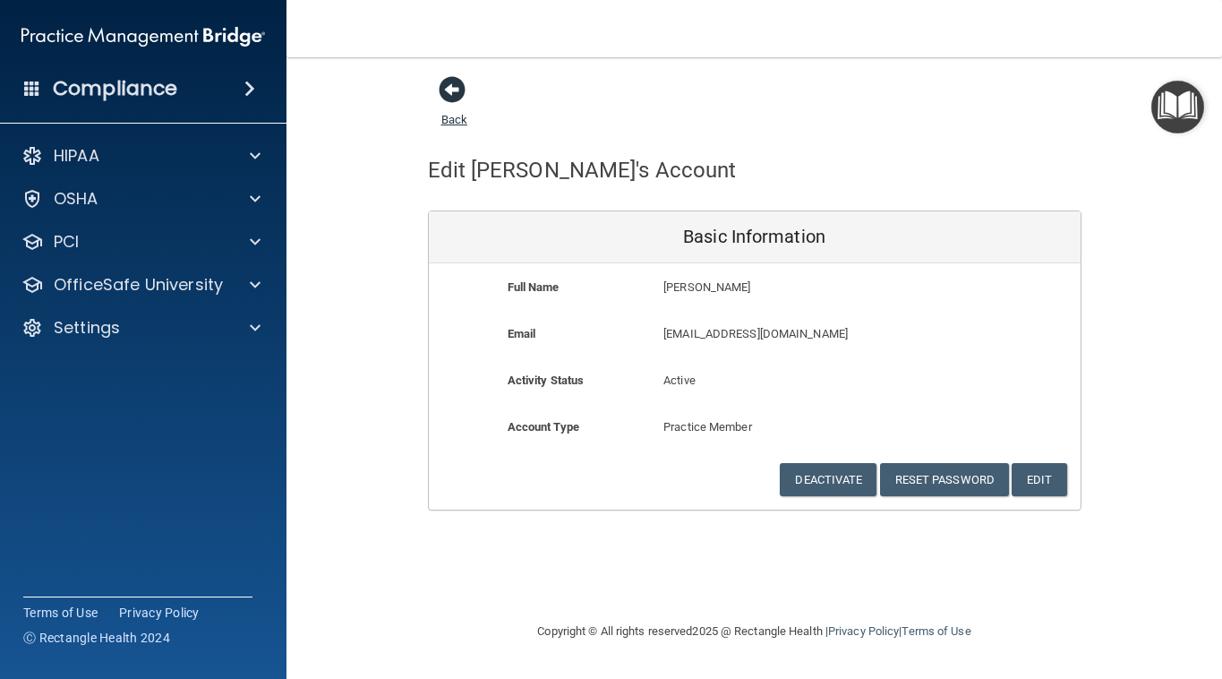
click at [454, 85] on span at bounding box center [452, 89] width 27 height 27
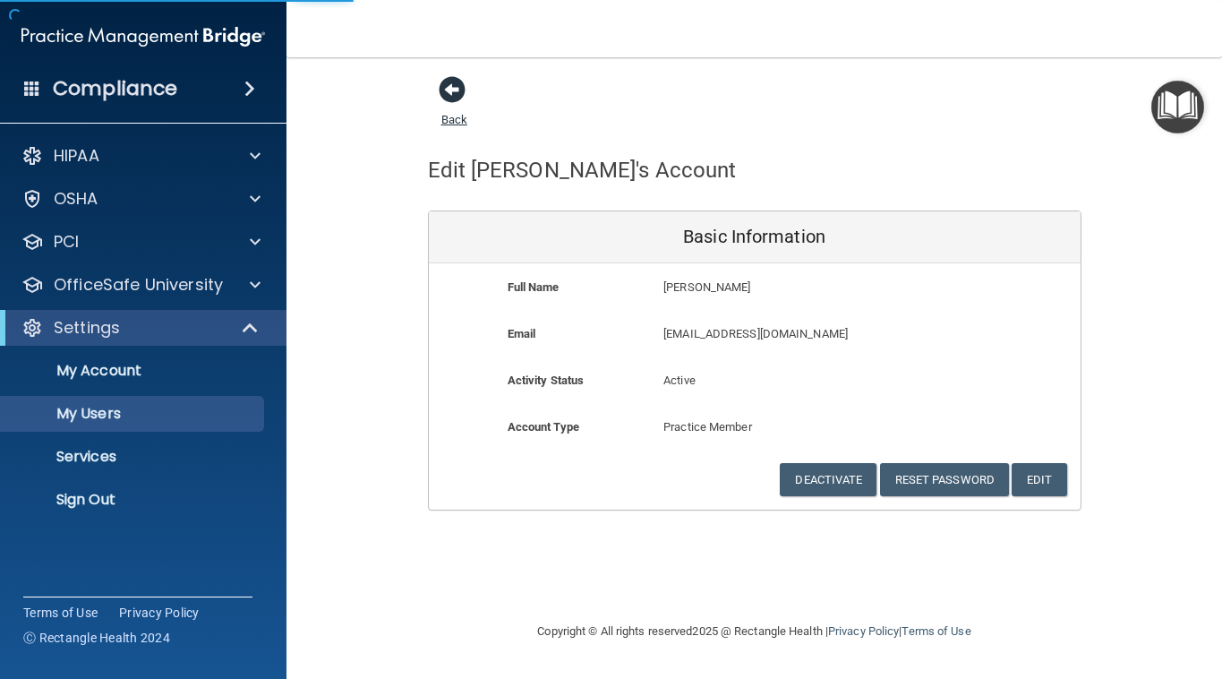
select select "20"
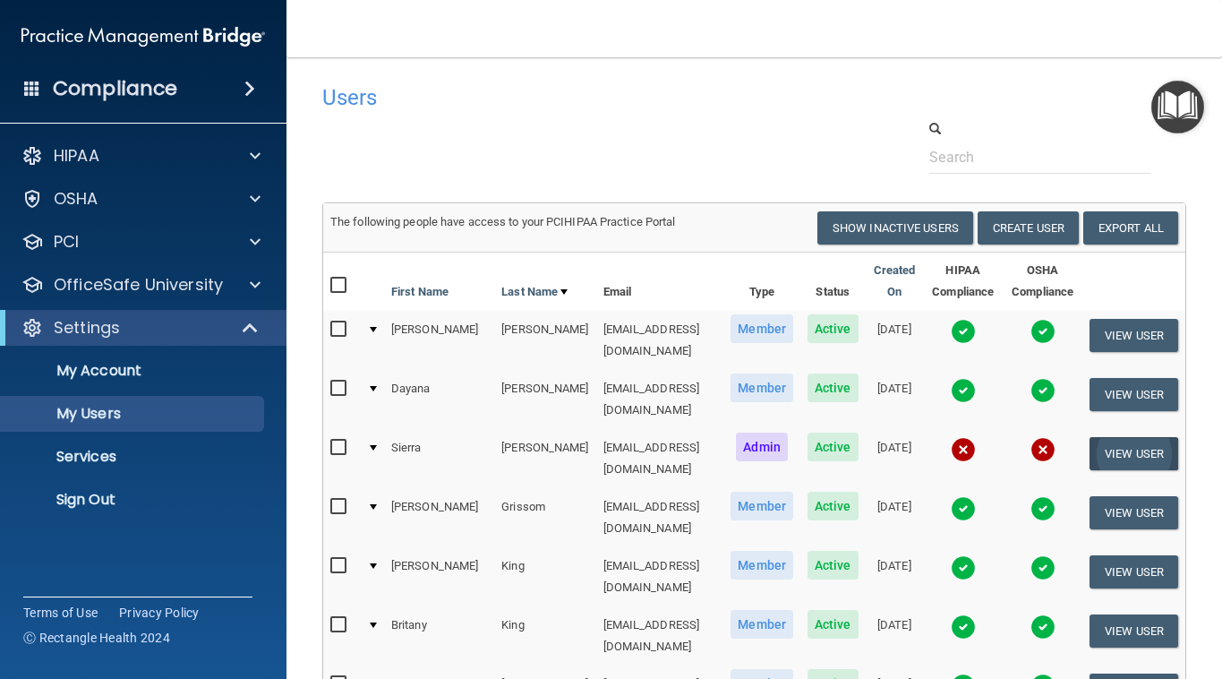
click at [1133, 442] on button "View User" at bounding box center [1134, 453] width 89 height 33
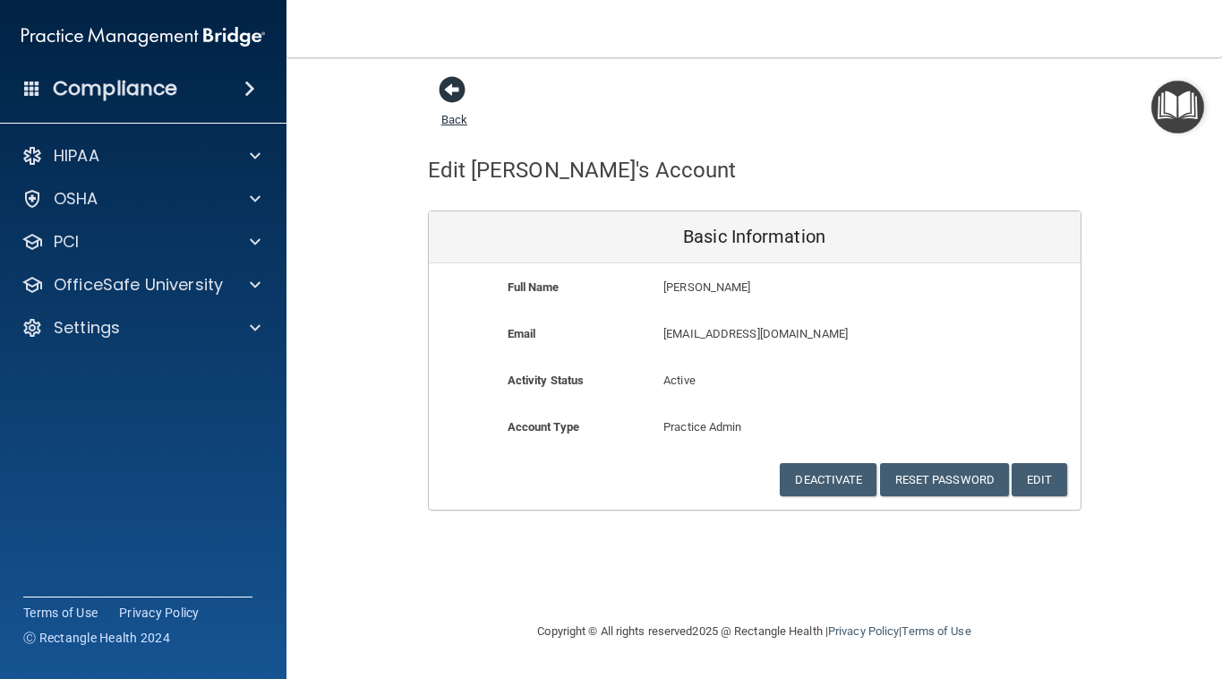
click at [450, 85] on span at bounding box center [452, 89] width 27 height 27
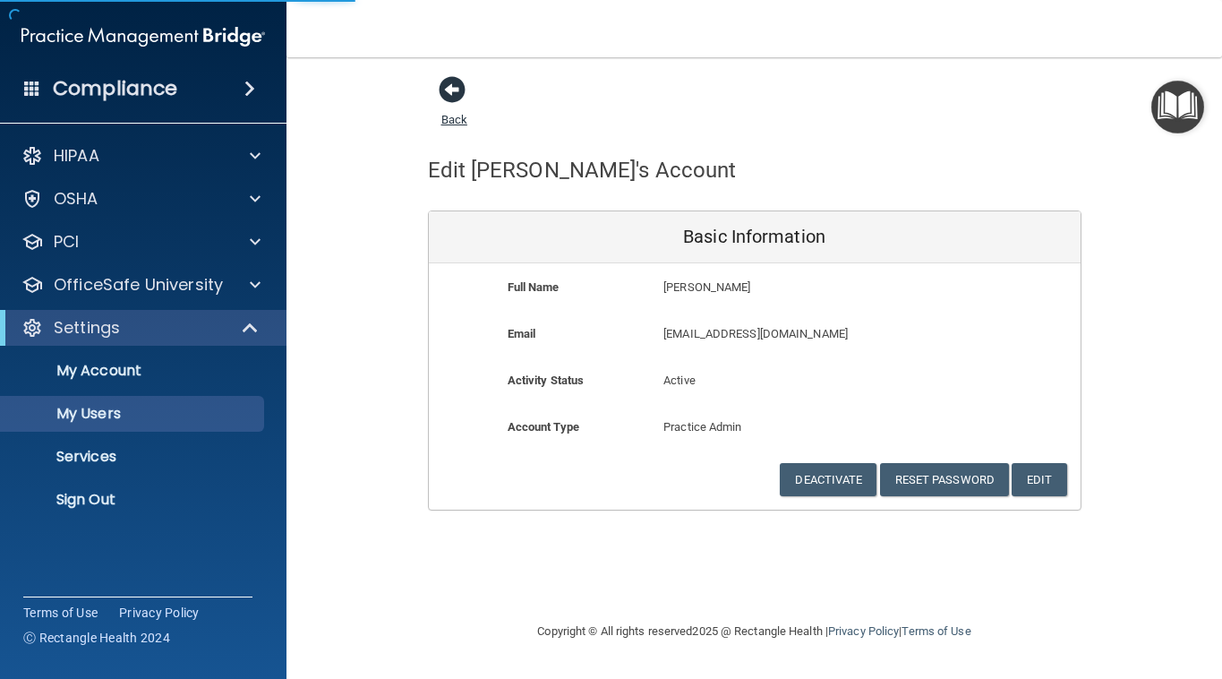
select select "20"
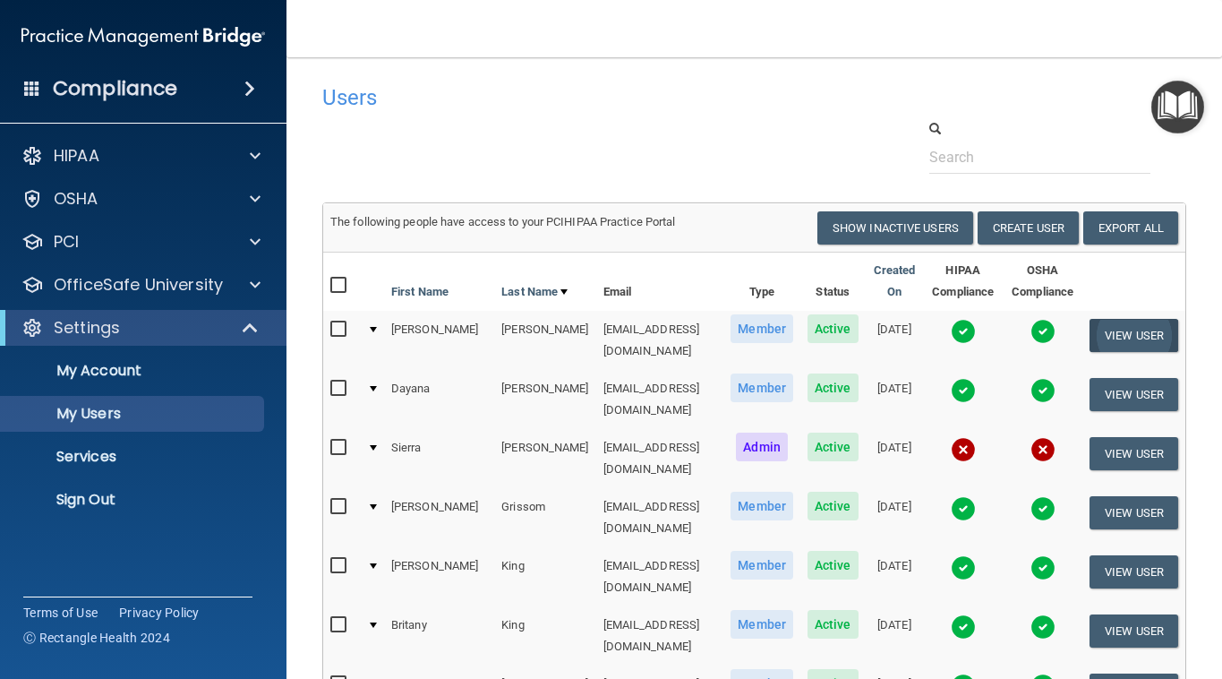
click at [1132, 329] on button "View User" at bounding box center [1134, 335] width 89 height 33
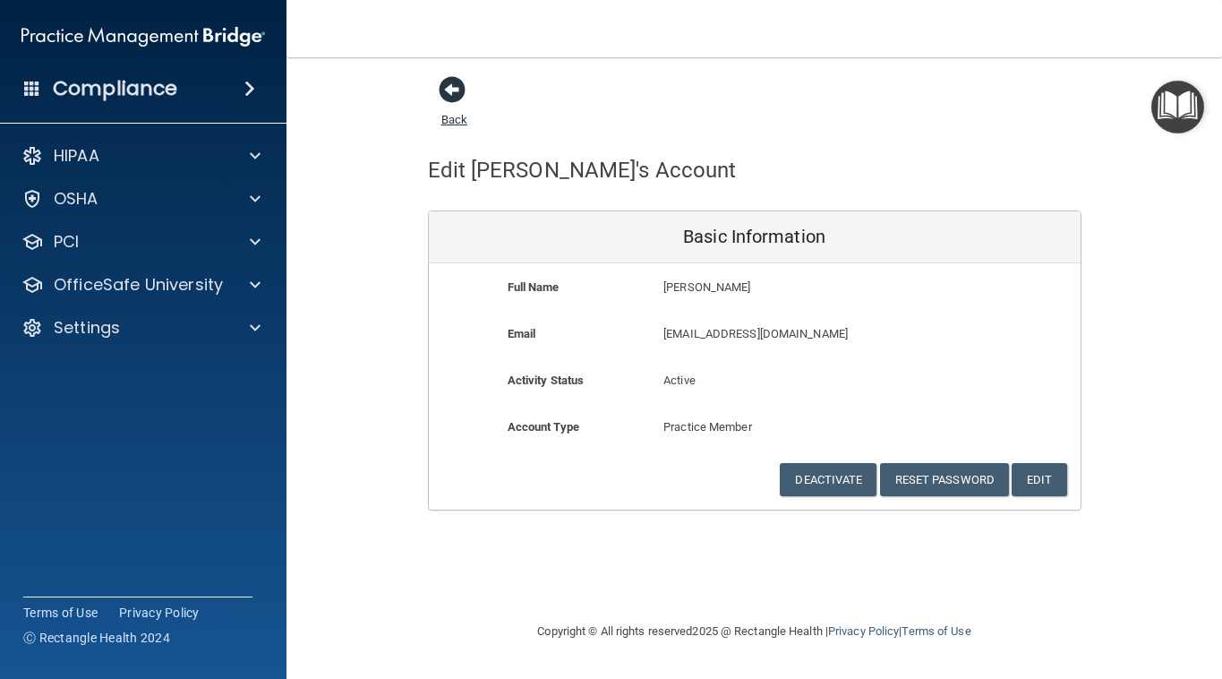
click at [451, 81] on span at bounding box center [452, 89] width 27 height 27
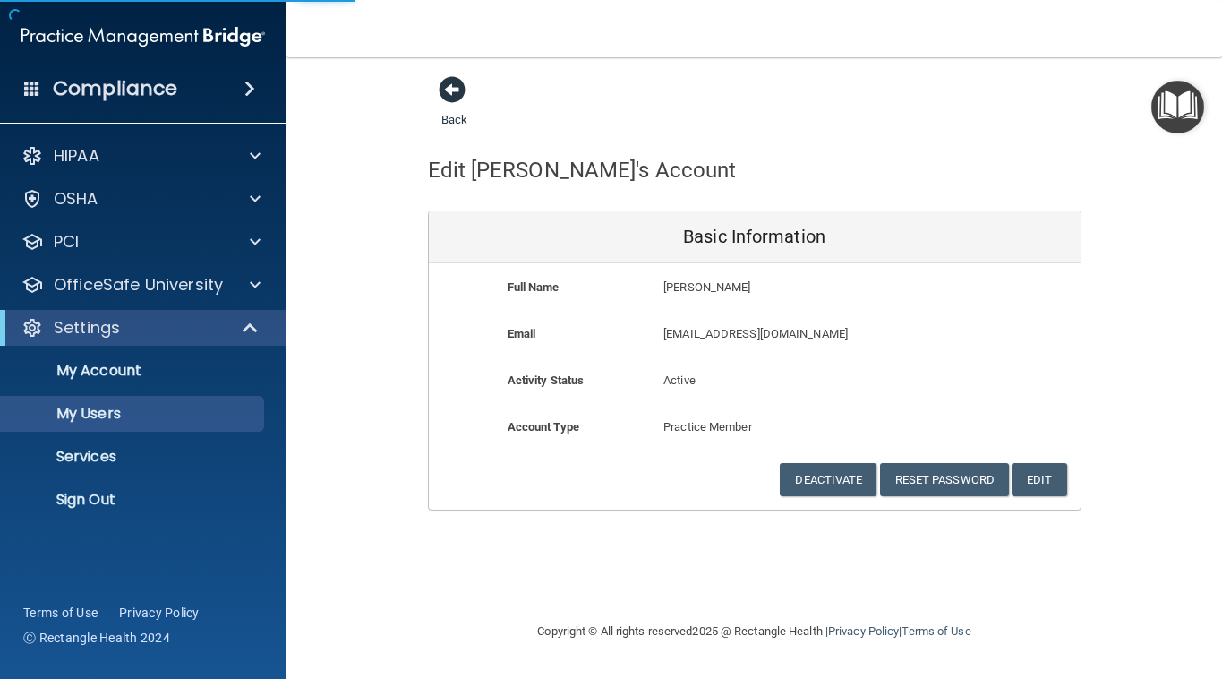
select select "20"
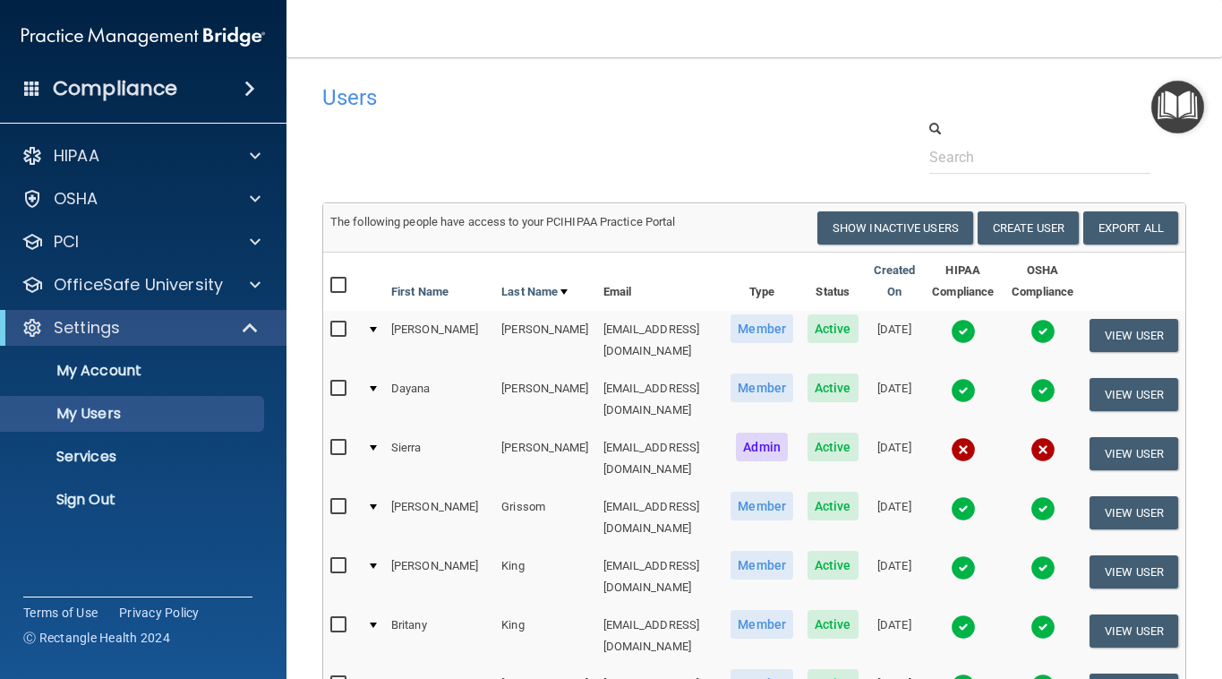
click at [1175, 111] on img "Open Resource Center" at bounding box center [1177, 107] width 53 height 53
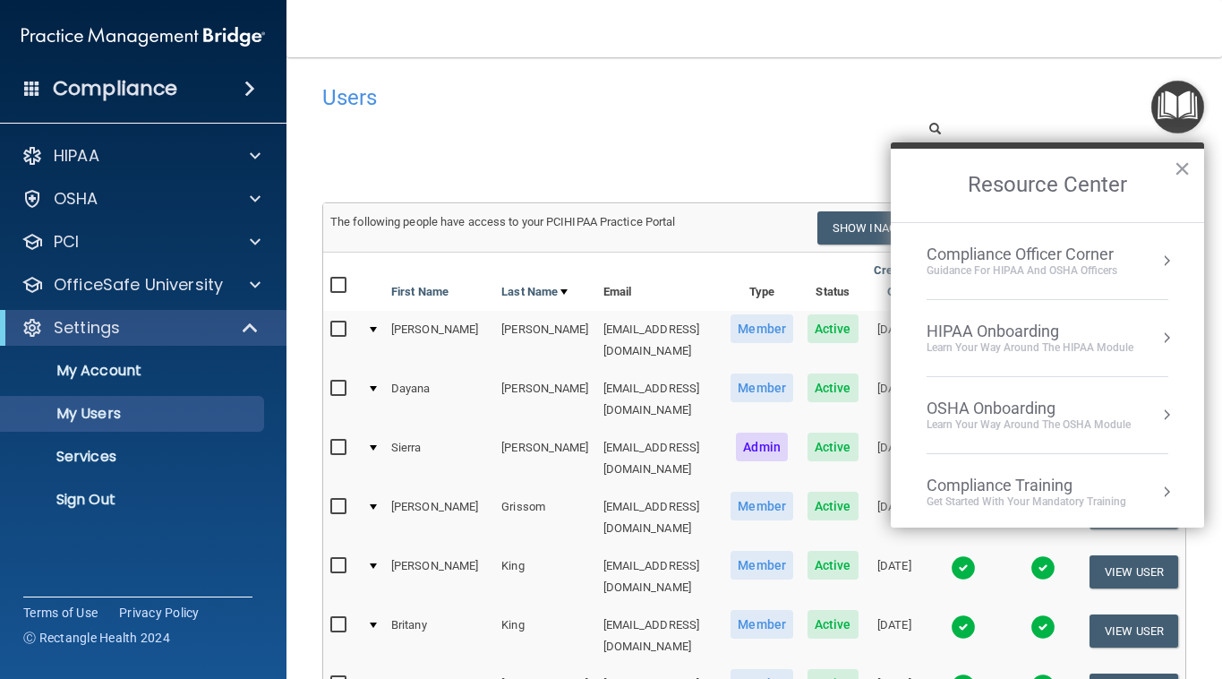
click at [1013, 331] on div "HIPAA Onboarding" at bounding box center [1030, 331] width 207 height 20
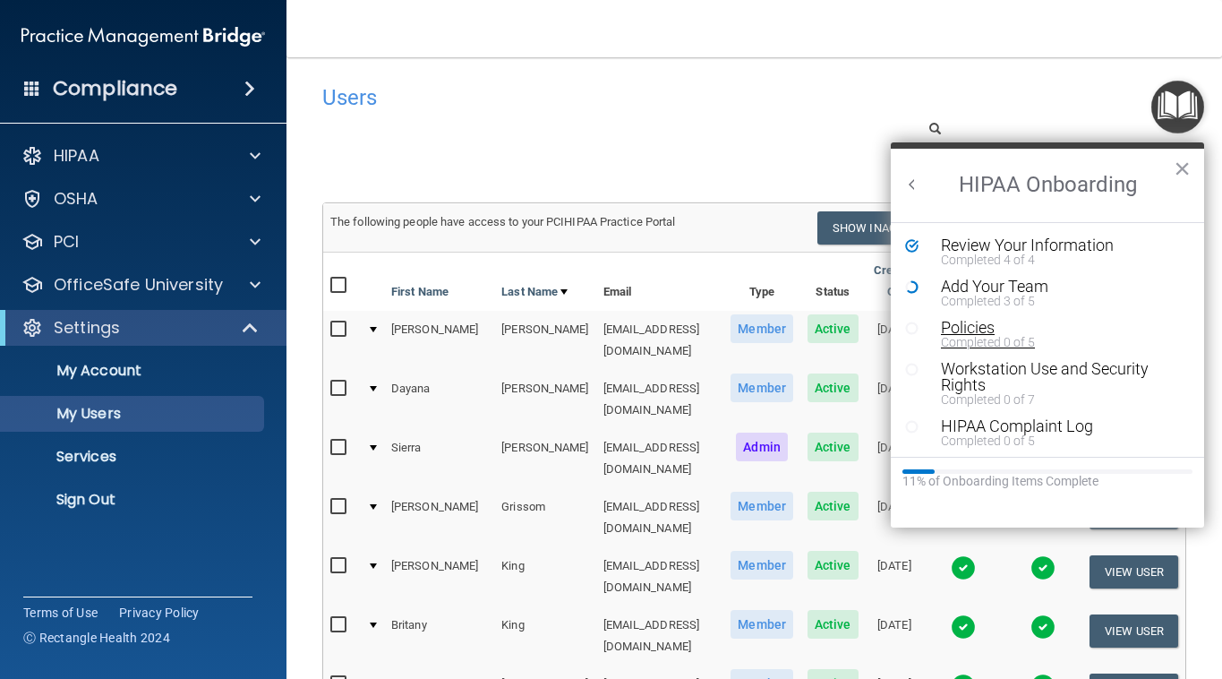
click at [974, 328] on div "Policies" at bounding box center [1061, 328] width 240 height 16
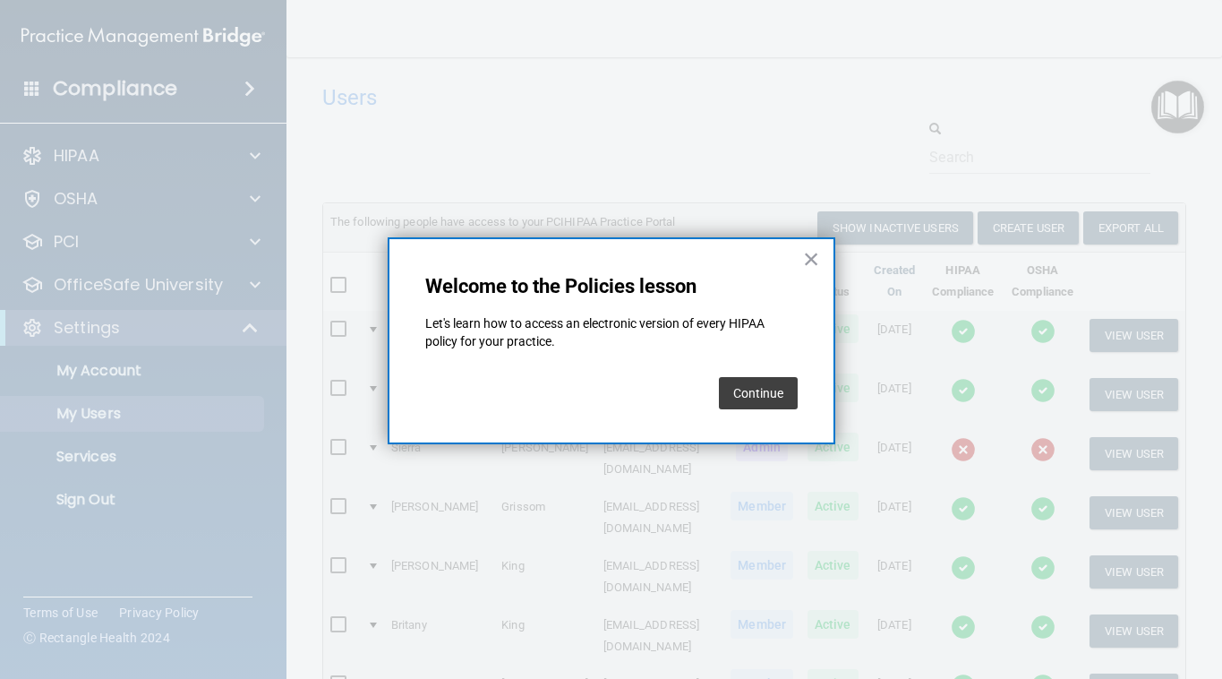
click at [781, 389] on button "Continue" at bounding box center [758, 393] width 79 height 32
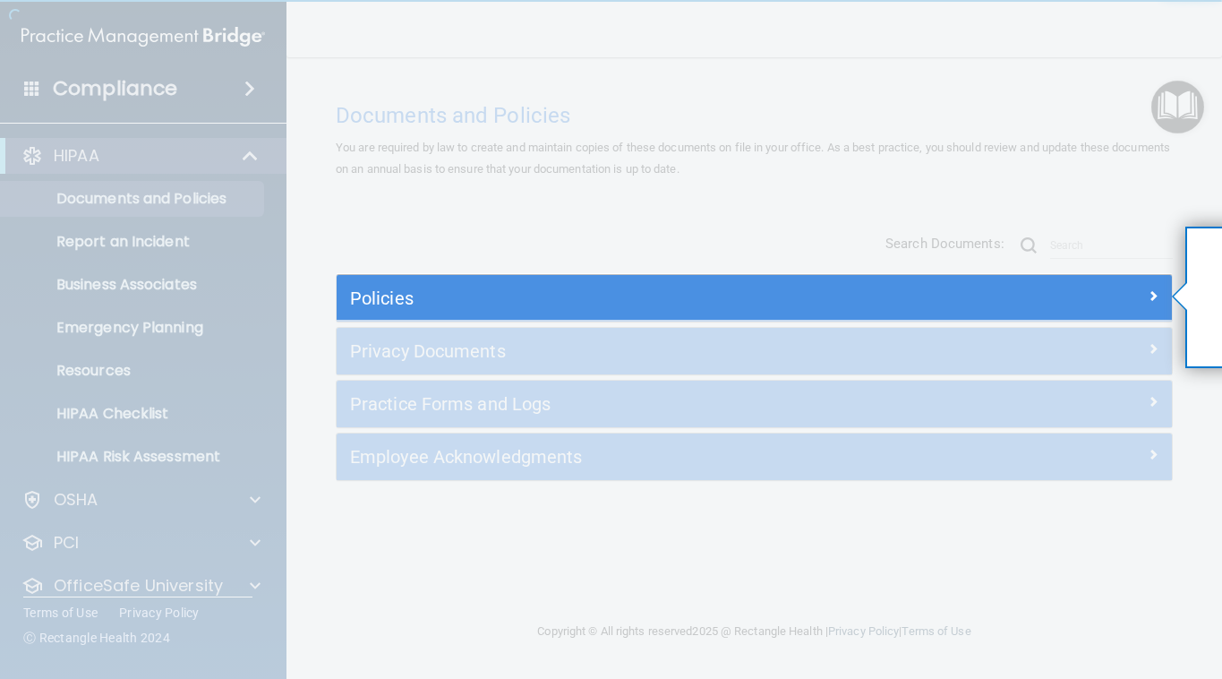
click at [525, 303] on h5 "Policies" at bounding box center [650, 298] width 600 height 20
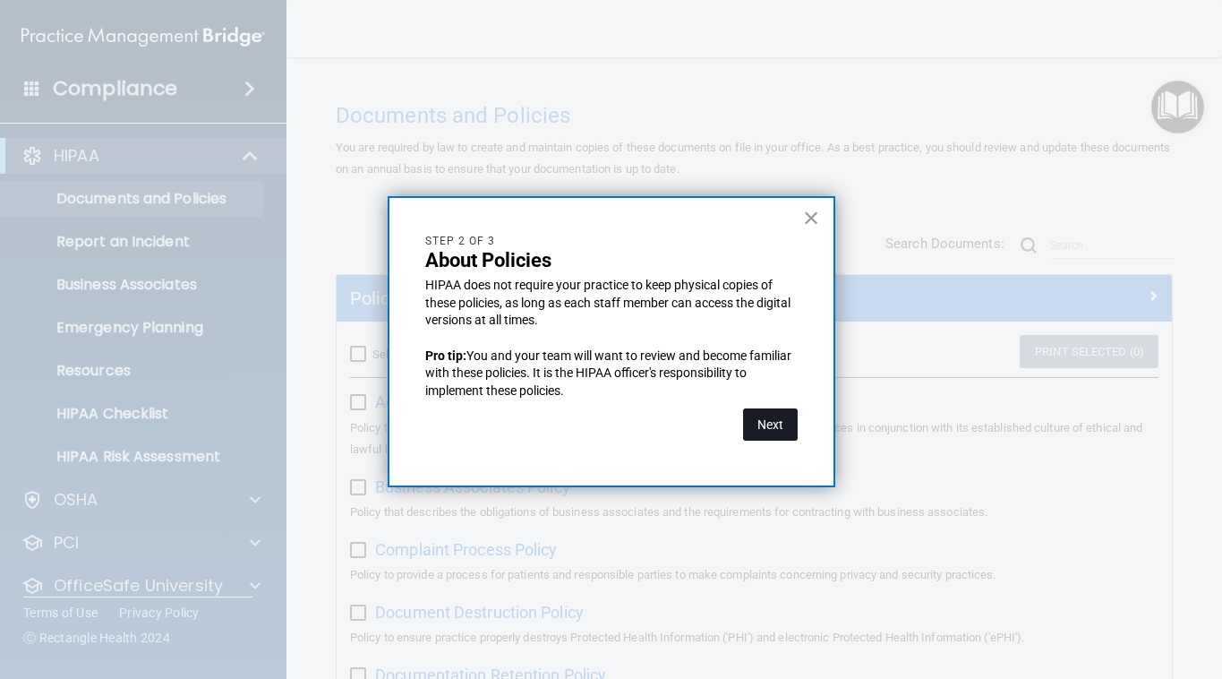
click at [775, 429] on button "Next" at bounding box center [770, 424] width 55 height 32
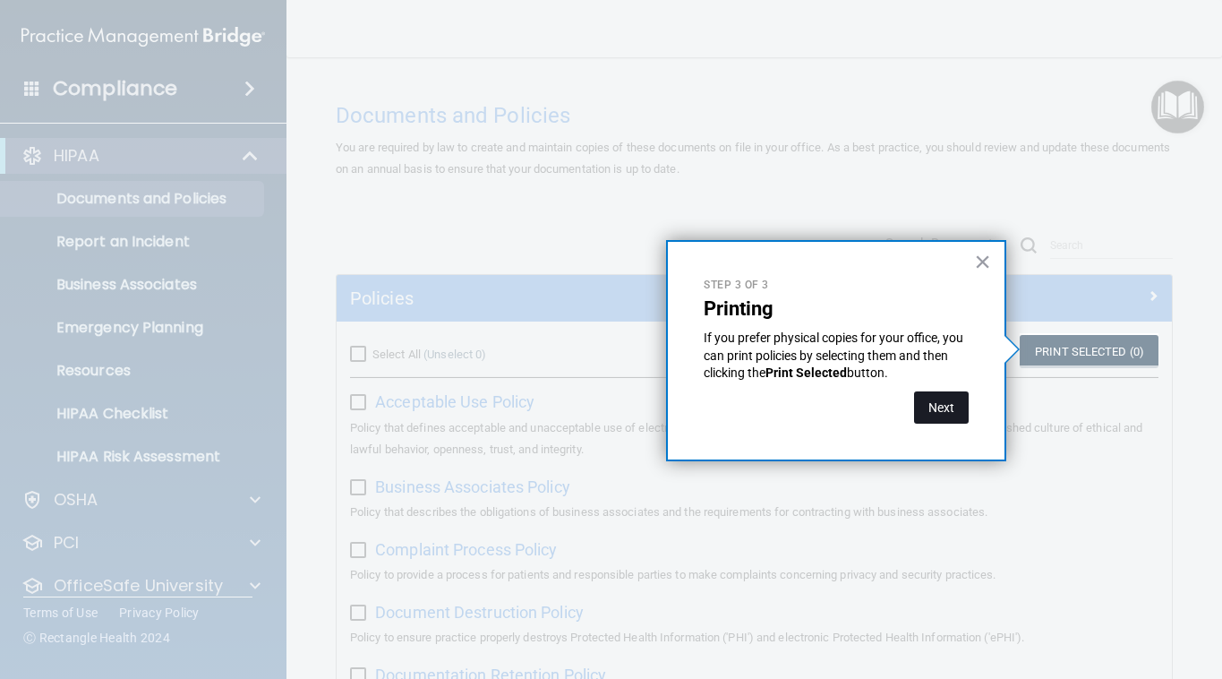
click at [945, 406] on button "Next" at bounding box center [941, 407] width 55 height 32
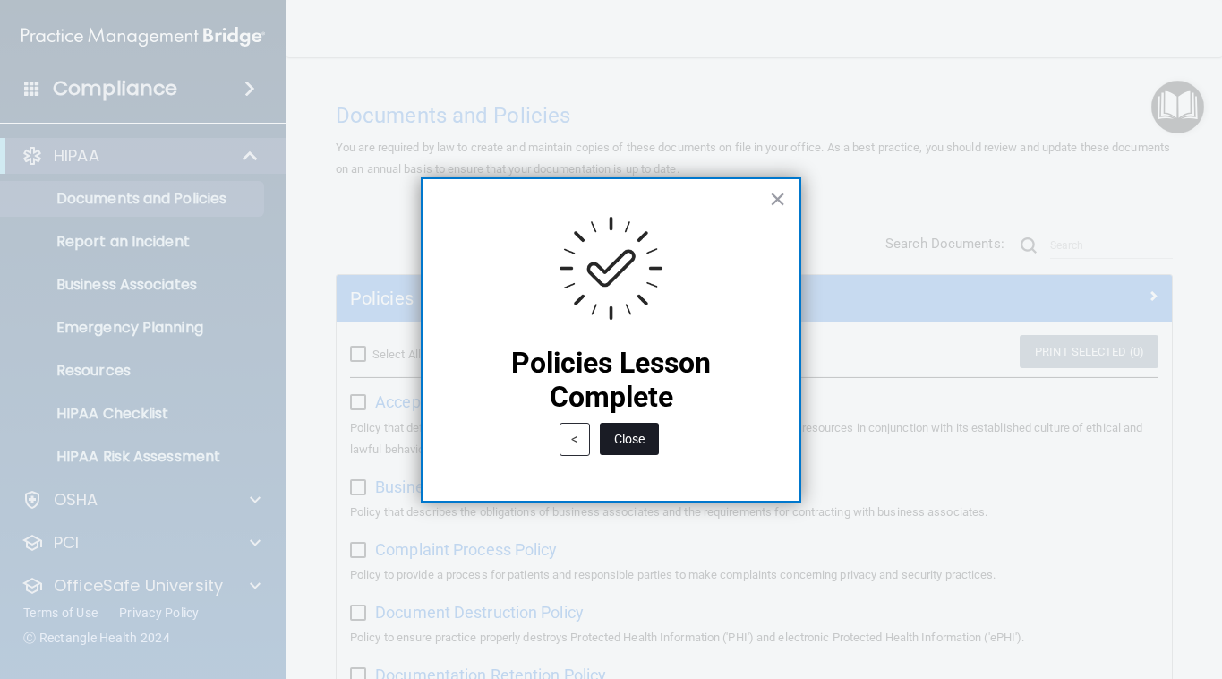
click at [627, 437] on button "Close" at bounding box center [629, 439] width 59 height 32
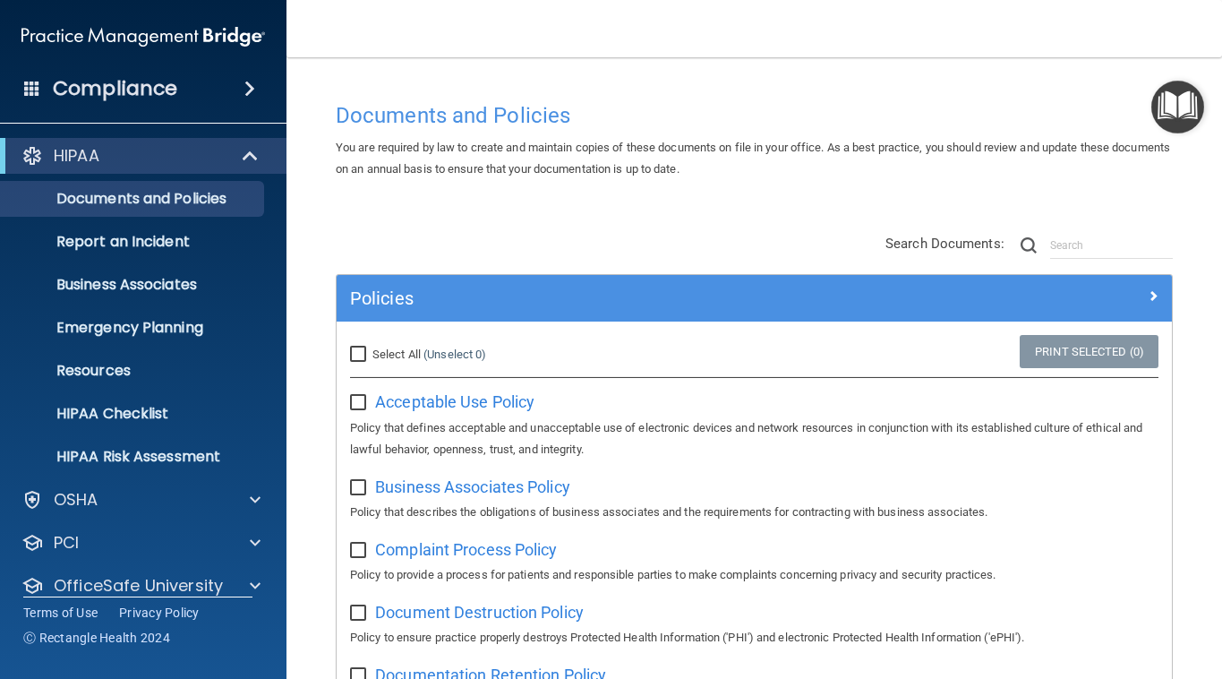
click at [122, 88] on h4 "Compliance" at bounding box center [115, 88] width 124 height 25
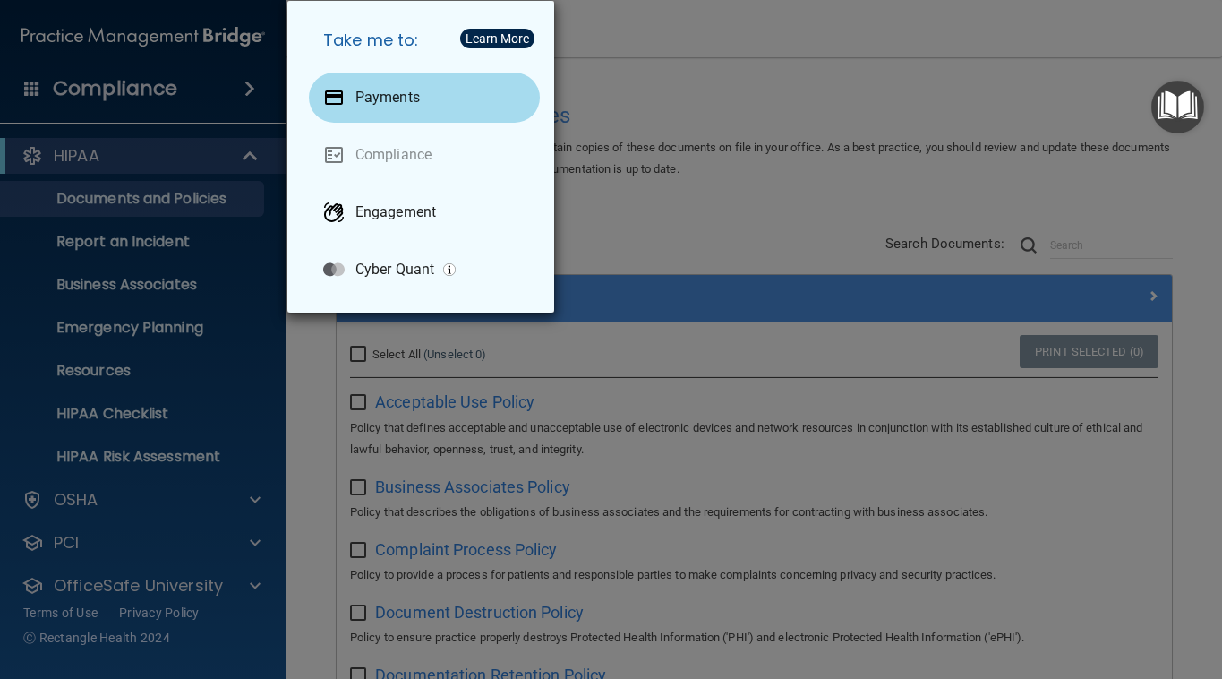
click at [393, 99] on p "Payments" at bounding box center [387, 98] width 64 height 18
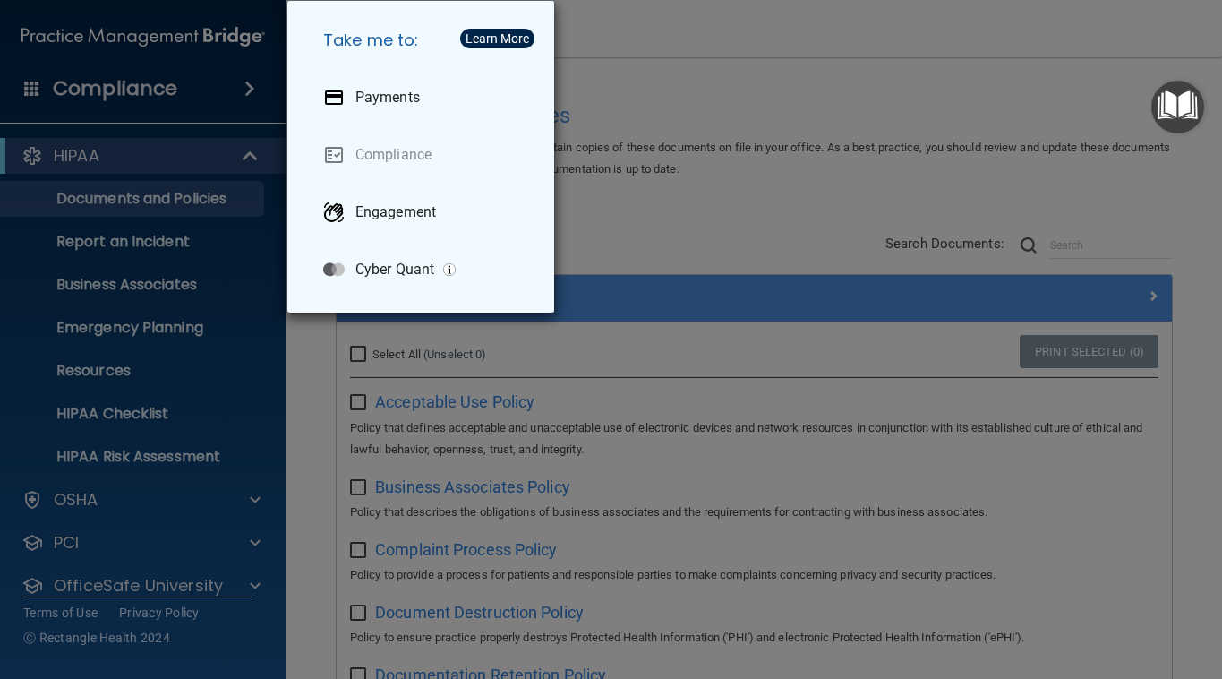
click at [210, 360] on div "Take me to: Payments Compliance Engagement Cyber Quant" at bounding box center [611, 339] width 1222 height 679
